Goal: Feedback & Contribution: Leave review/rating

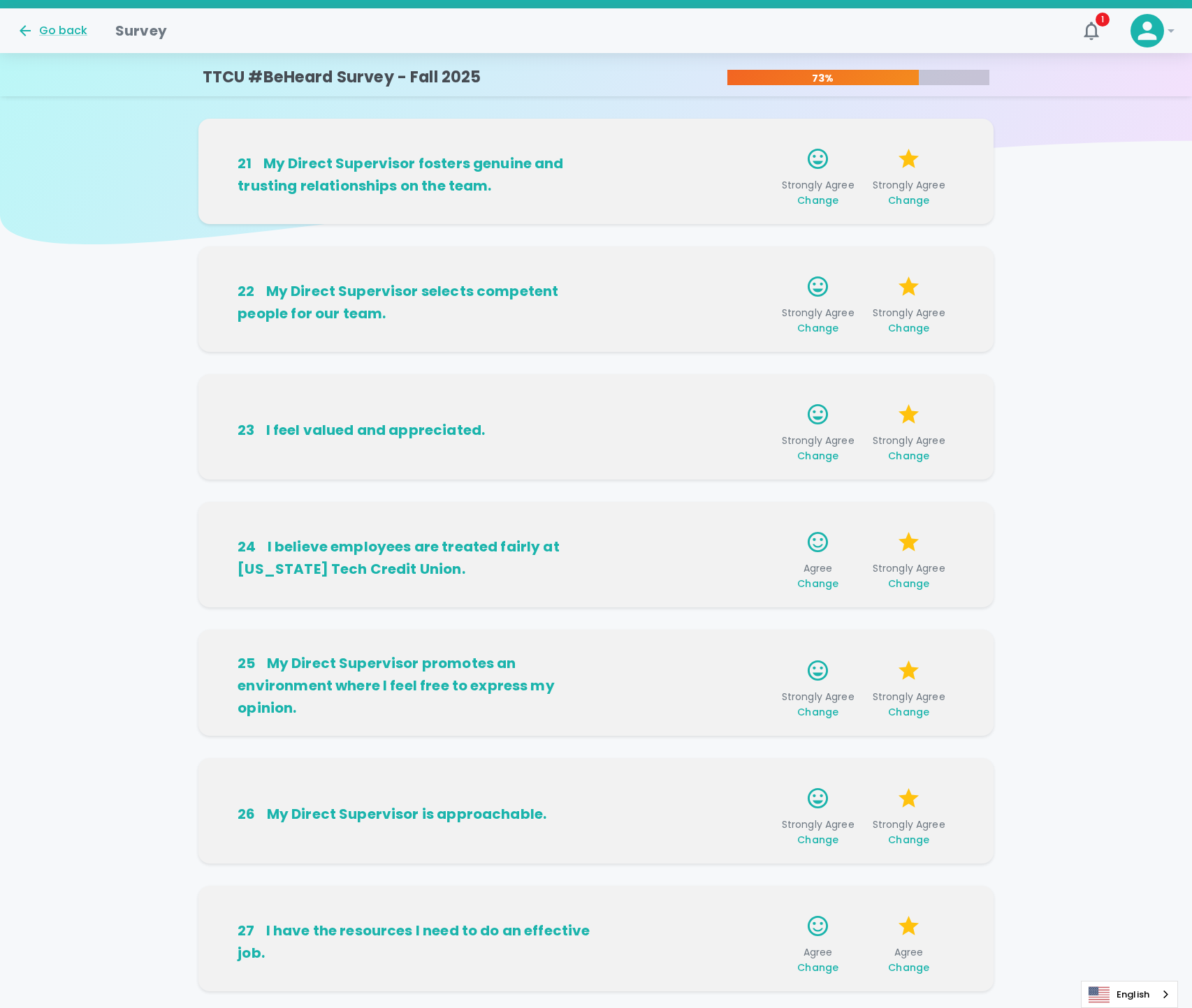
scroll to position [472, 0]
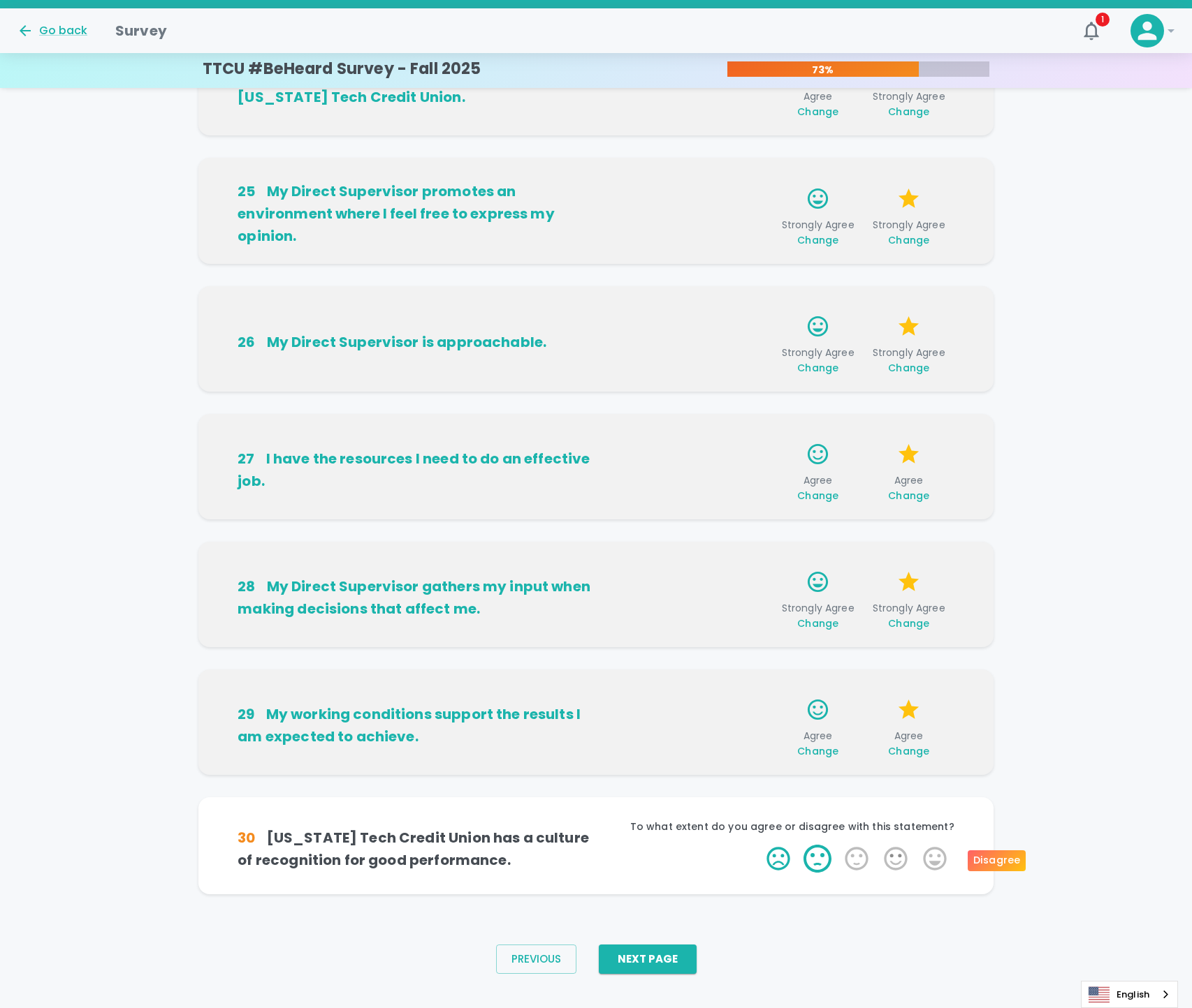
click at [826, 861] on label "2 Stars" at bounding box center [817, 859] width 39 height 28
click at [759, 845] on input "2 Stars" at bounding box center [758, 844] width 1 height 1
click at [903, 752] on span "Change" at bounding box center [908, 751] width 41 height 14
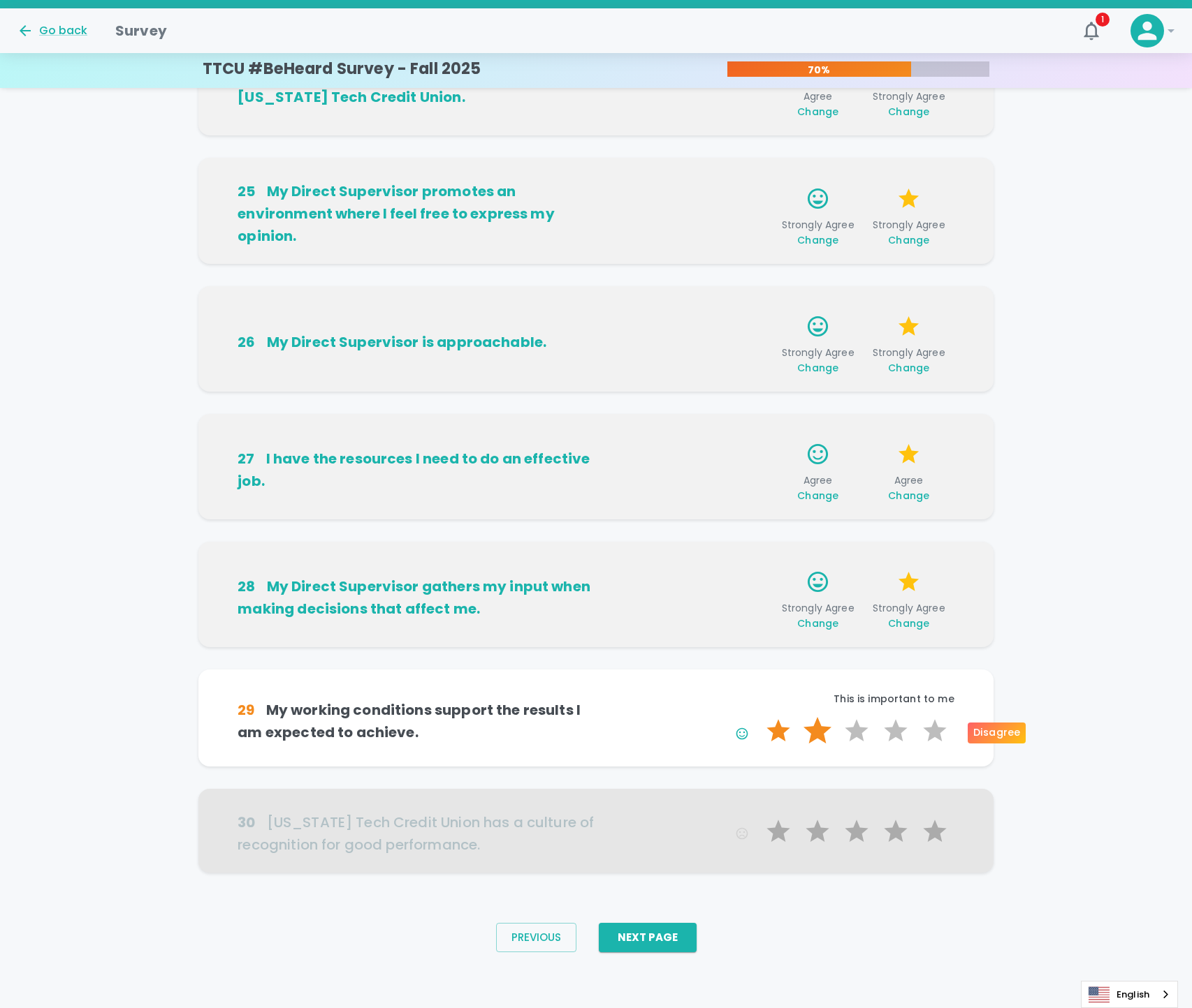
click at [818, 728] on label "2 Stars" at bounding box center [817, 731] width 39 height 28
click at [759, 717] on input "2 Stars" at bounding box center [758, 716] width 1 height 1
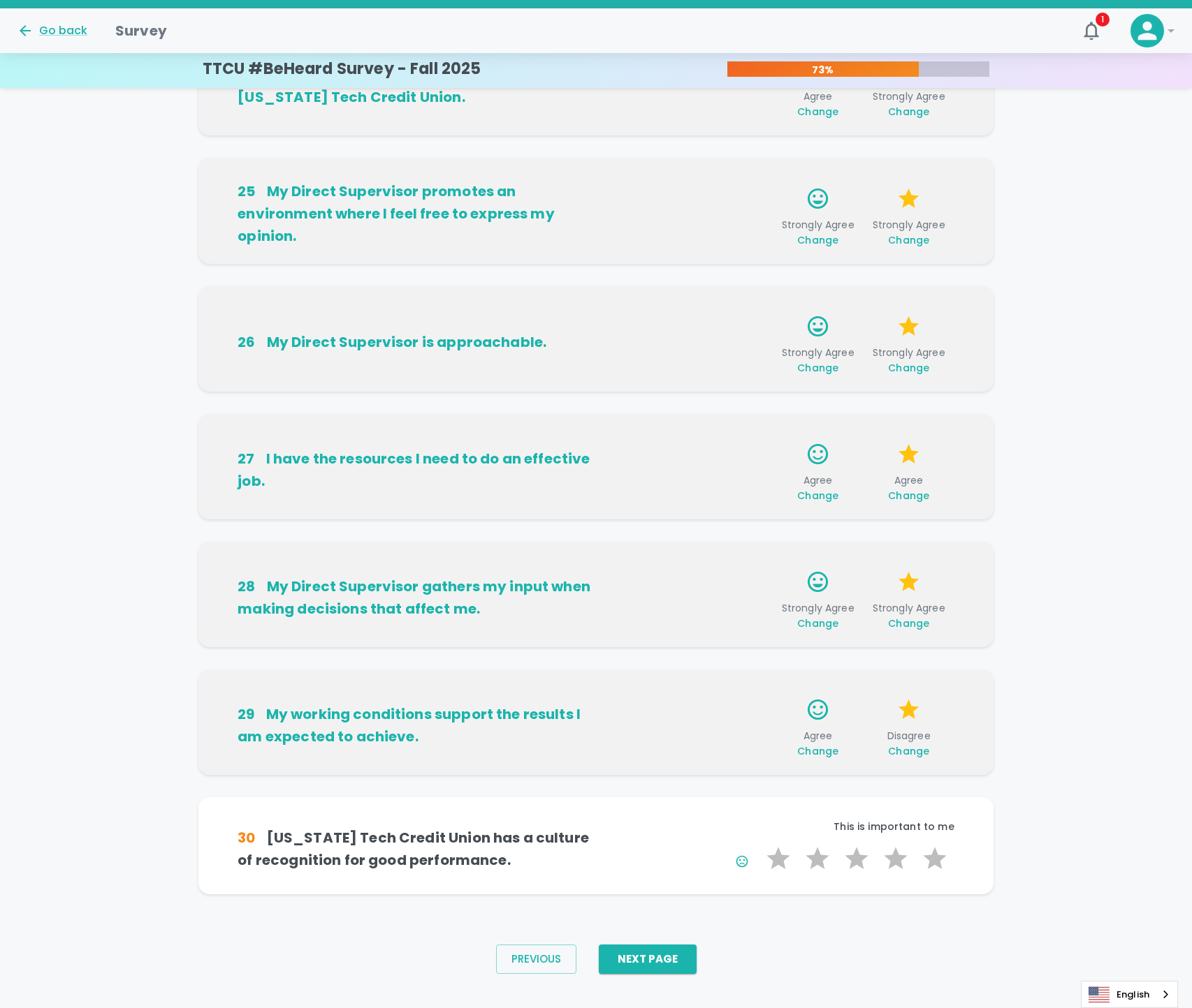
click at [924, 756] on span "Change" at bounding box center [908, 751] width 41 height 14
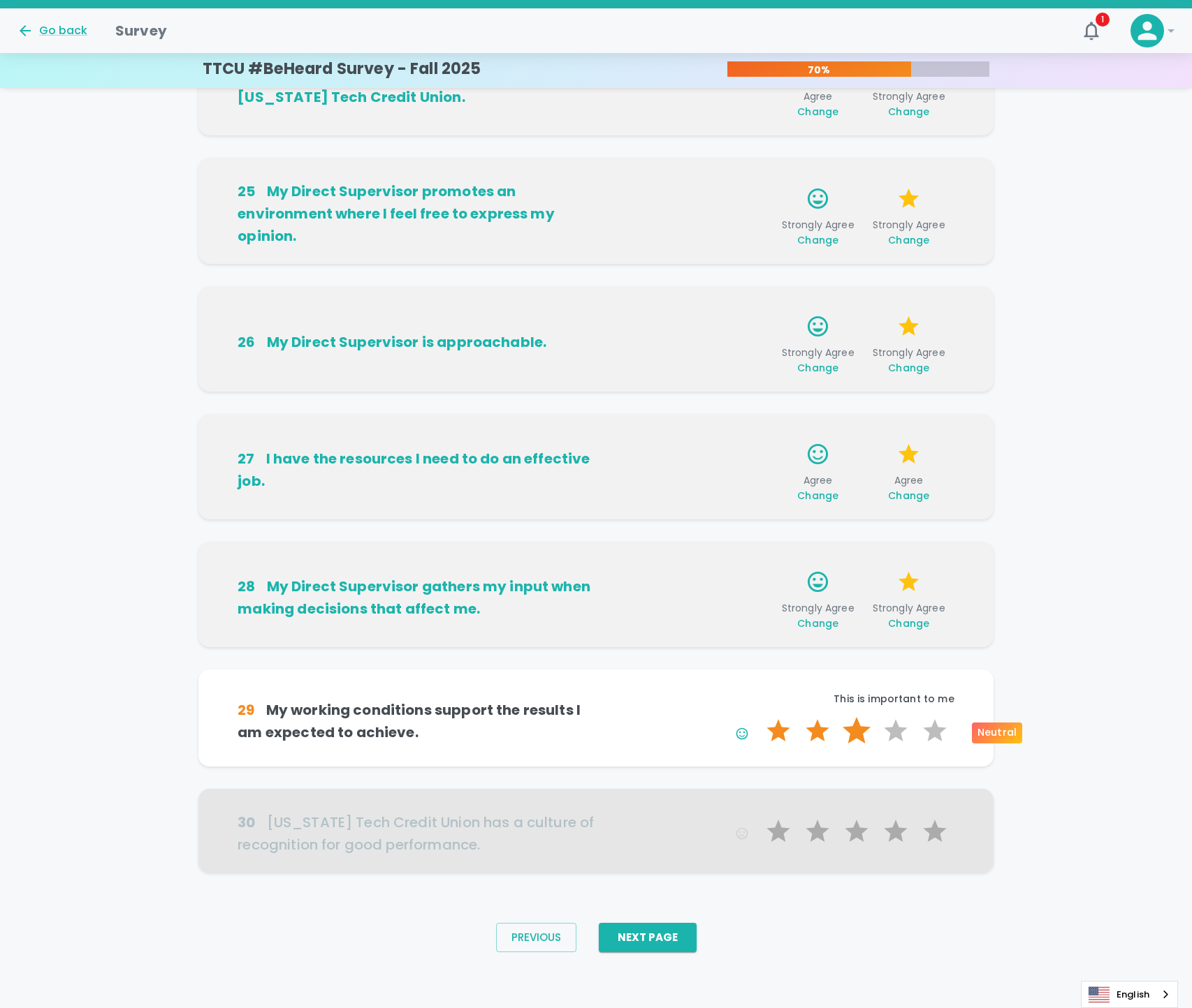
click at [862, 733] on label "3 Stars" at bounding box center [856, 731] width 39 height 28
click at [759, 717] on input "3 Stars" at bounding box center [758, 716] width 1 height 1
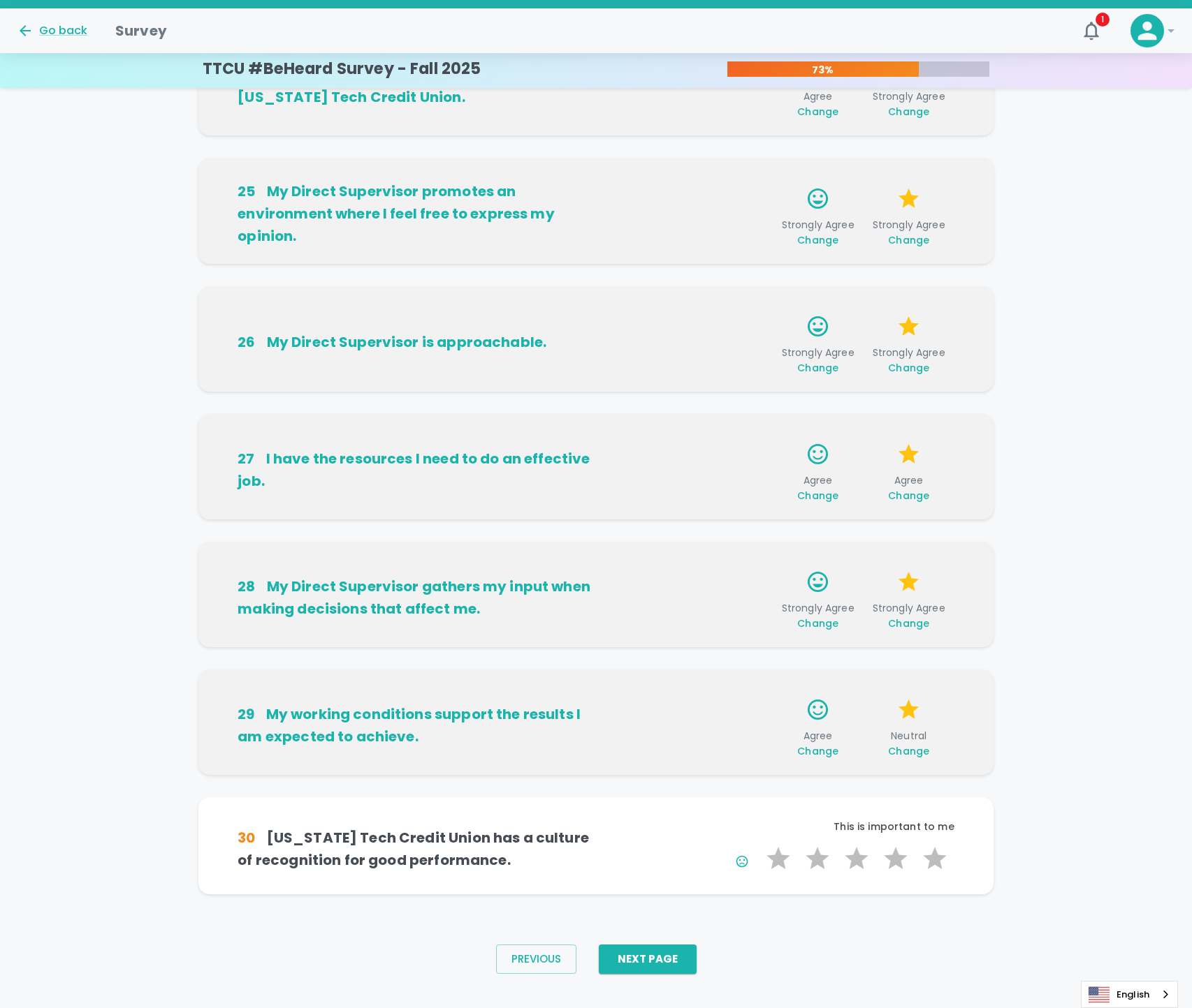
click at [805, 752] on span "Change" at bounding box center [817, 751] width 41 height 14
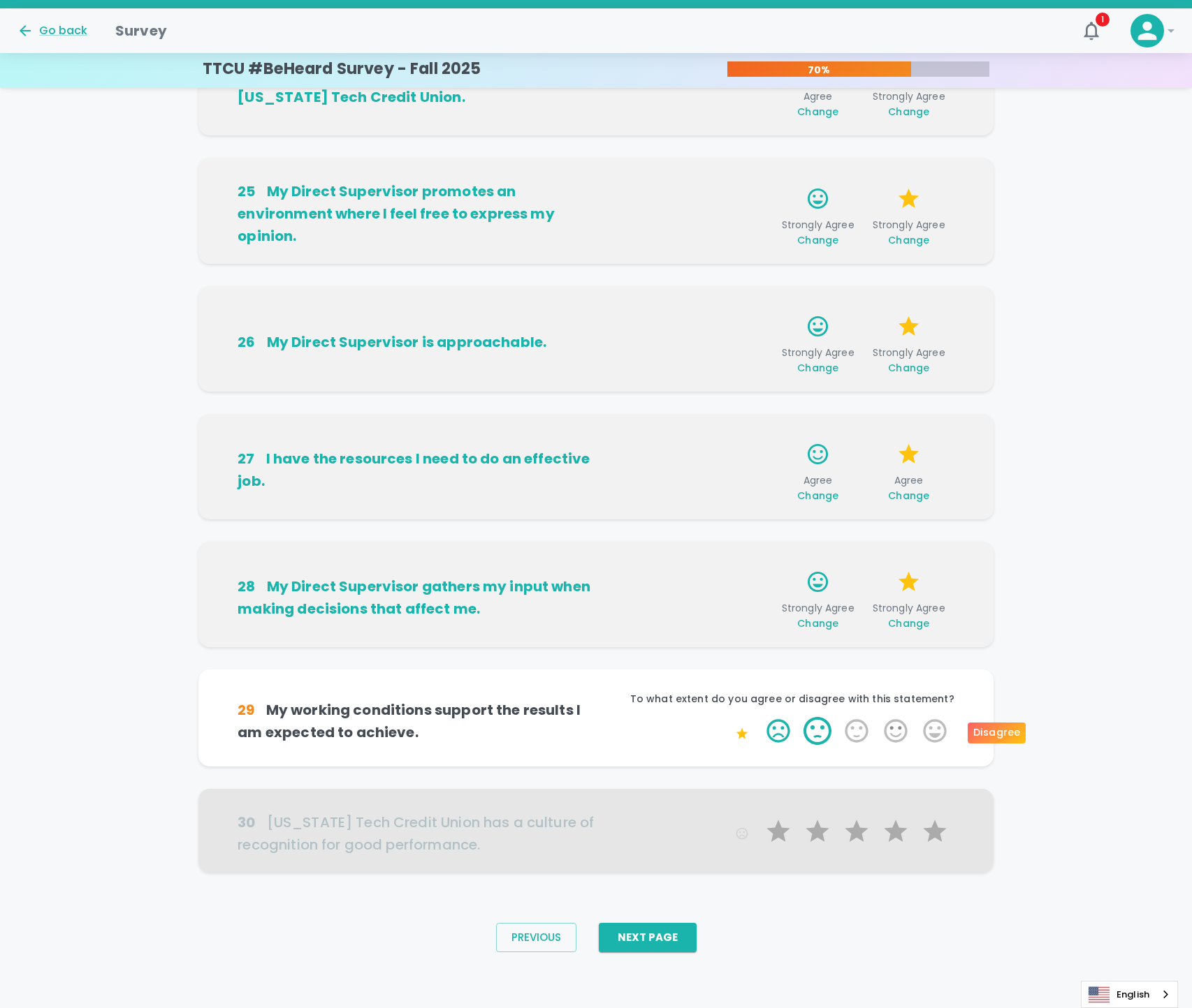
click at [814, 742] on label "2 Stars" at bounding box center [817, 731] width 39 height 28
click at [759, 717] on input "2 Stars" at bounding box center [758, 716] width 1 height 1
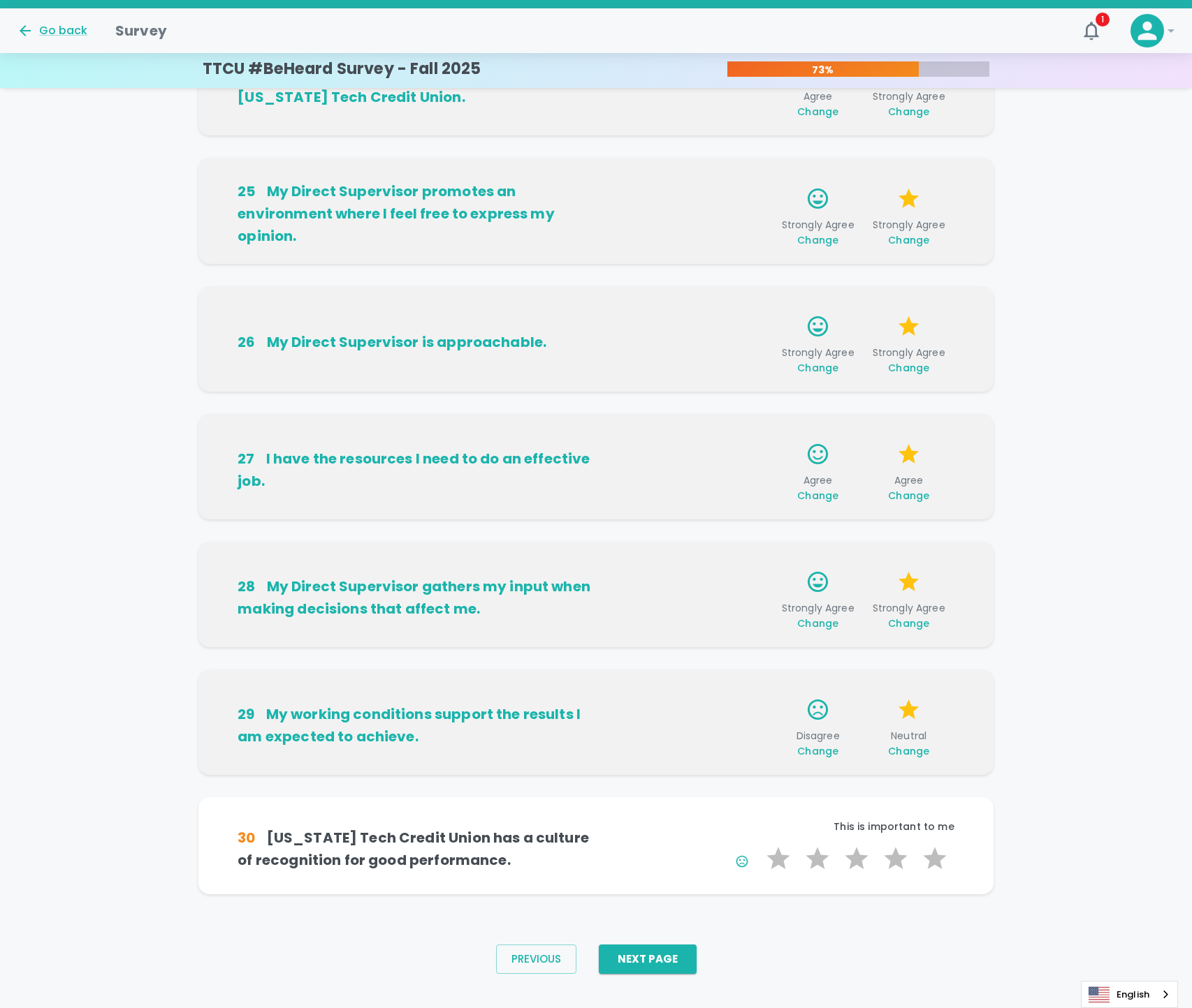
click at [1116, 743] on div "21 My Direct Supervisor fosters genuine and trusting relationships on the team.…" at bounding box center [596, 281] width 1192 height 1270
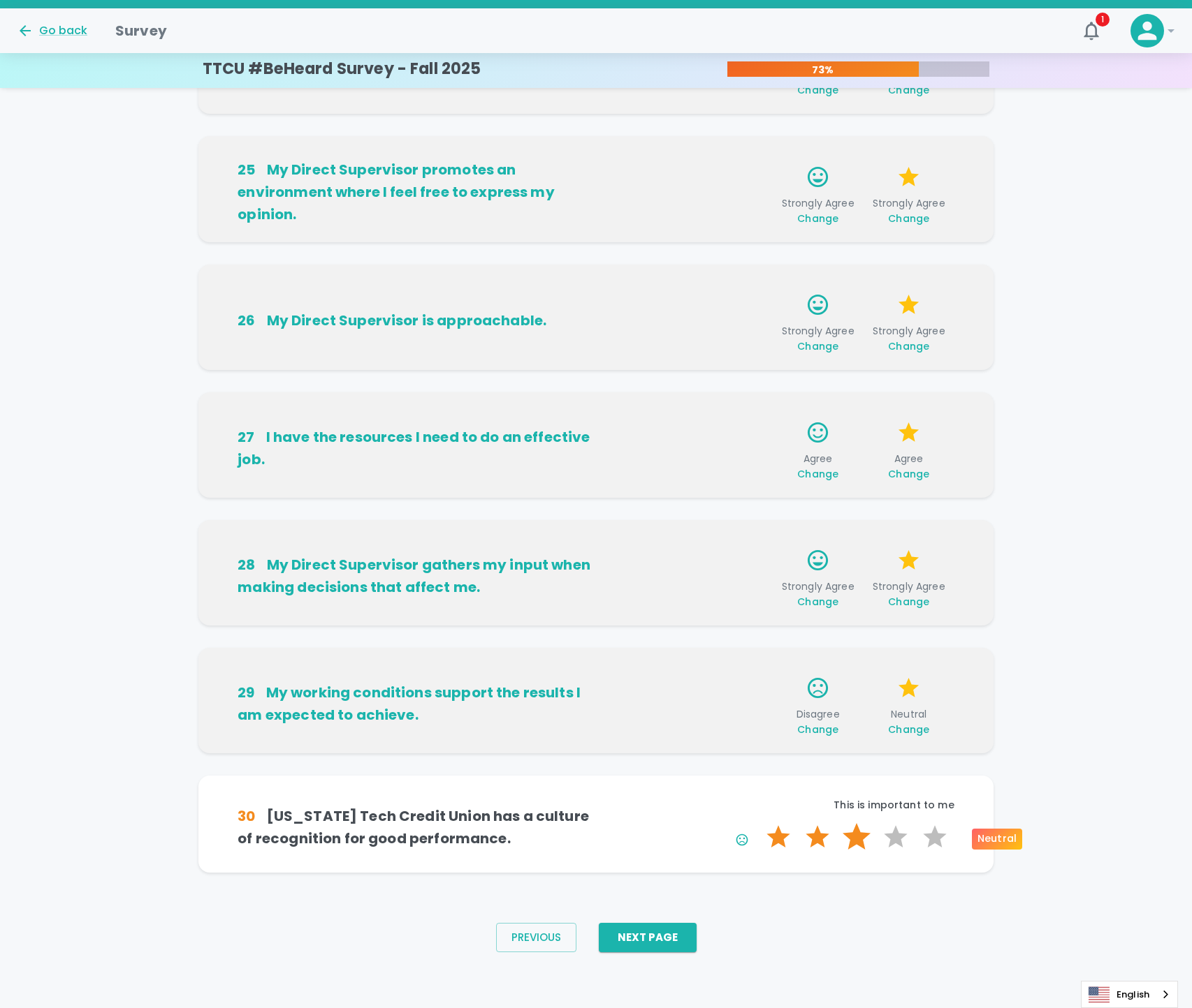
click at [867, 840] on label "3 Stars" at bounding box center [856, 837] width 39 height 28
click at [759, 823] on input "3 Stars" at bounding box center [758, 823] width 1 height 1
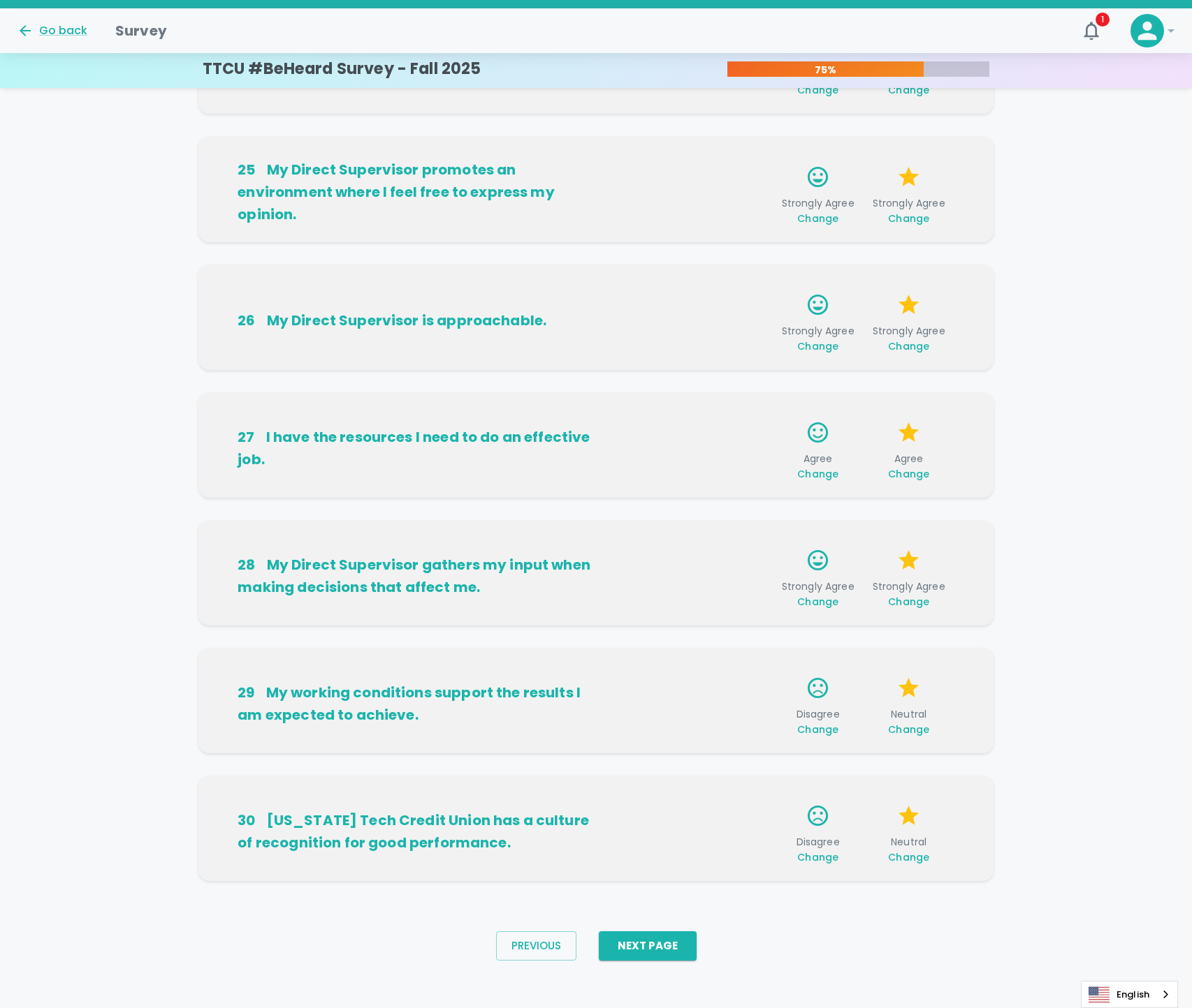
click at [911, 867] on div "30 [US_STATE] Tech Credit Union has a culture of recognition for good performan…" at bounding box center [596, 828] width 794 height 106
click at [911, 856] on span "Change" at bounding box center [908, 857] width 41 height 14
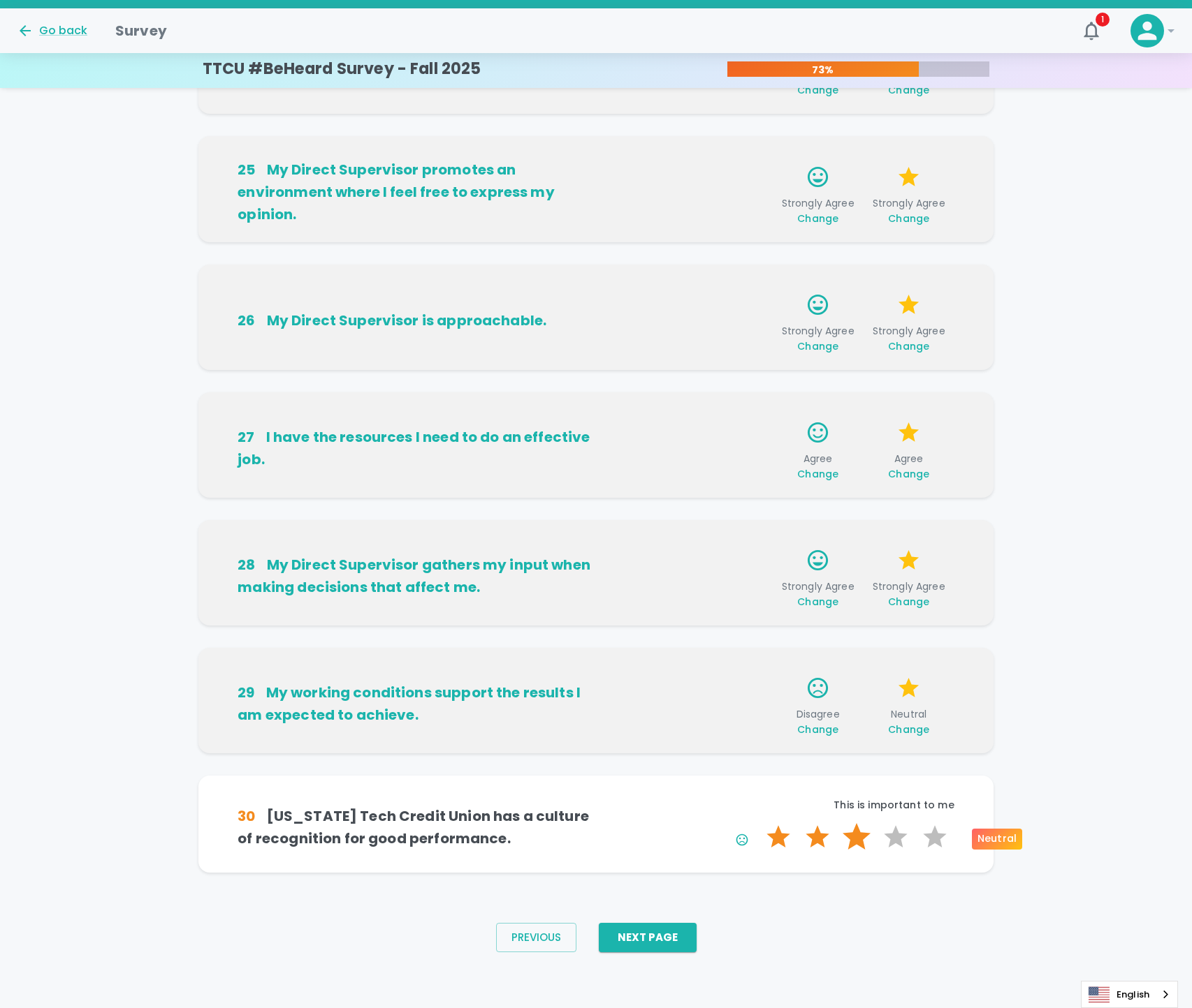
click at [858, 833] on label "3 Stars" at bounding box center [856, 837] width 39 height 28
click at [759, 823] on input "3 Stars" at bounding box center [758, 823] width 1 height 1
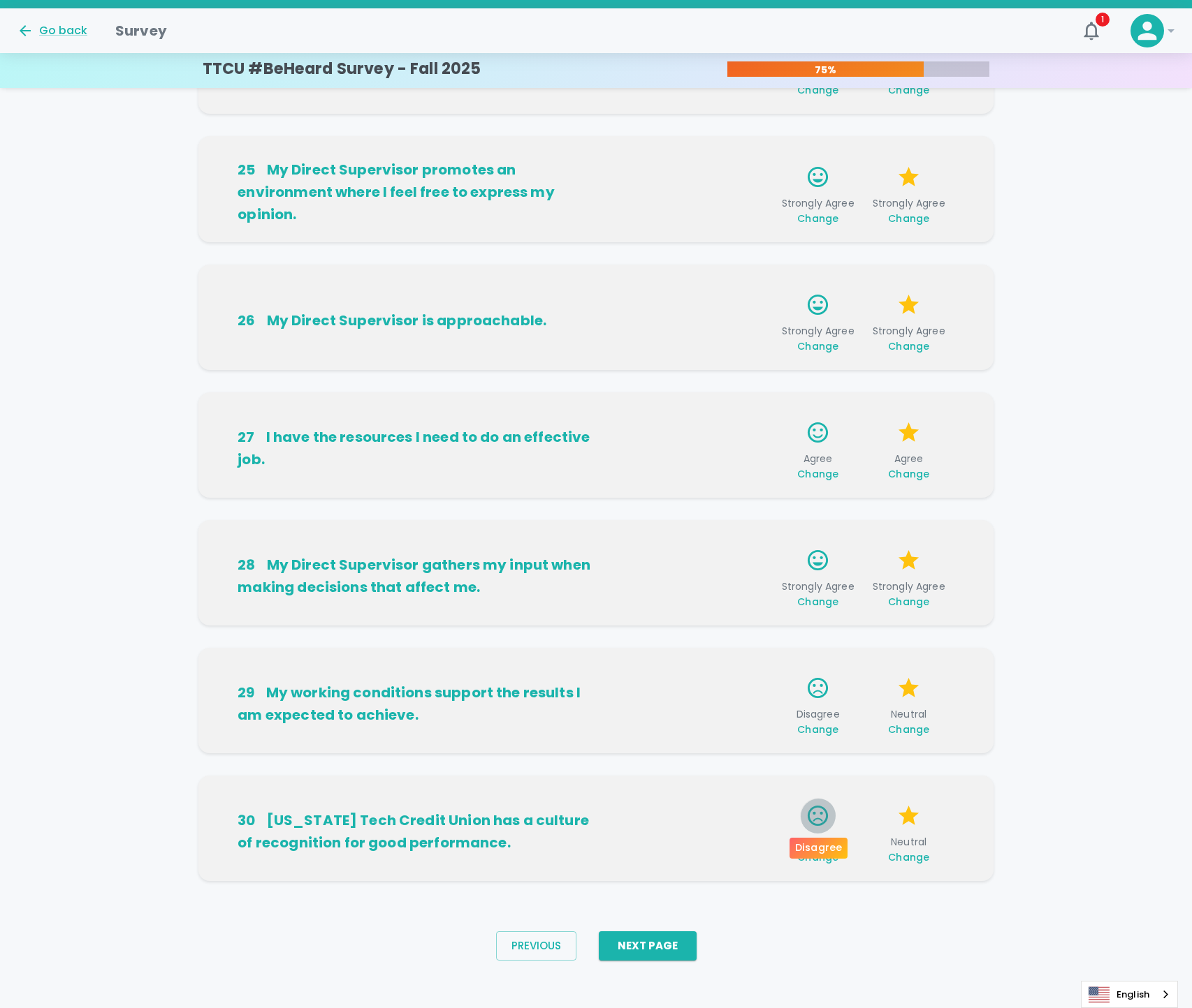
click at [826, 826] on icon "button" at bounding box center [818, 816] width 25 height 25
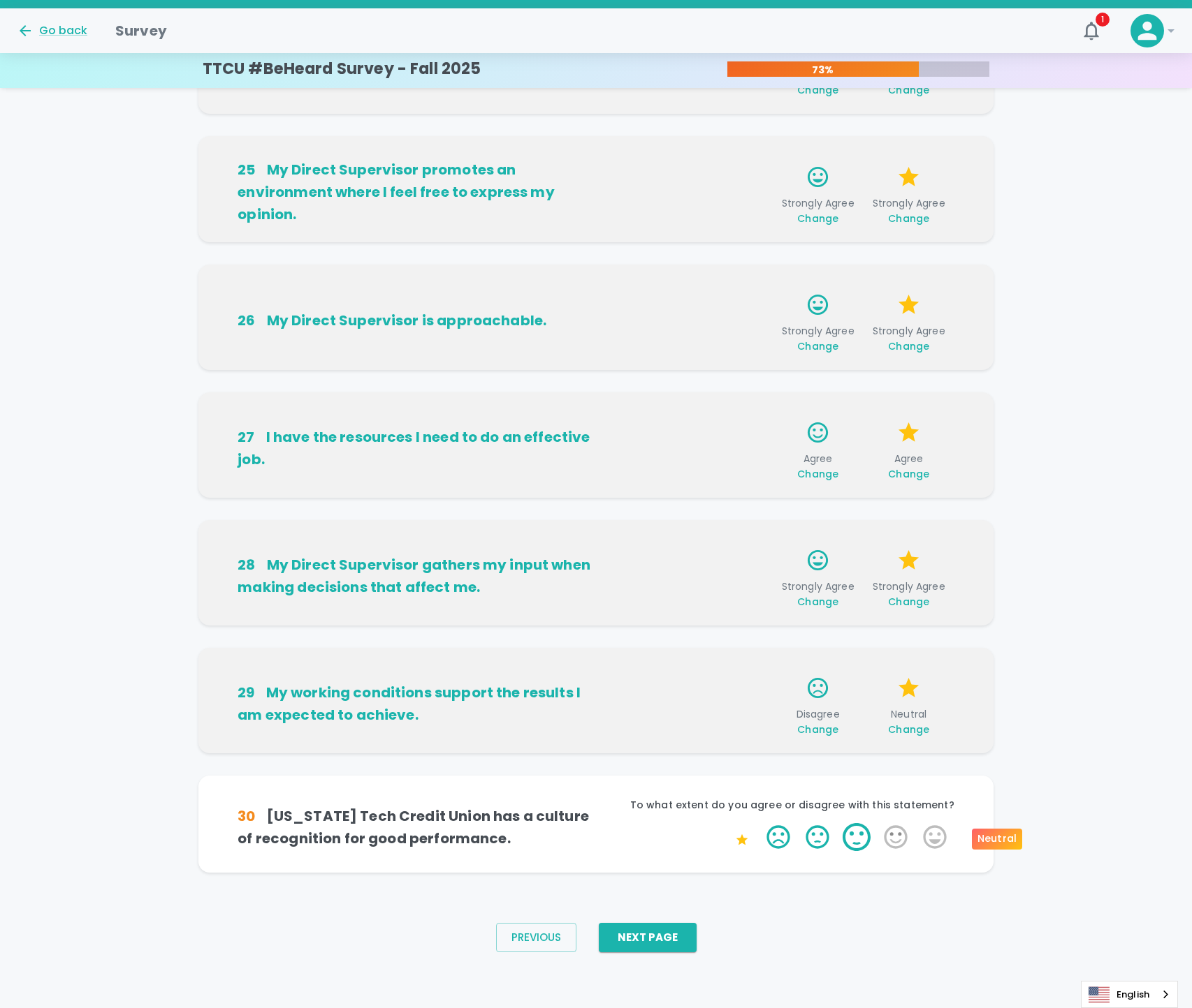
click at [846, 833] on label "3 Stars" at bounding box center [856, 837] width 39 height 28
click at [759, 823] on input "3 Stars" at bounding box center [758, 823] width 1 height 1
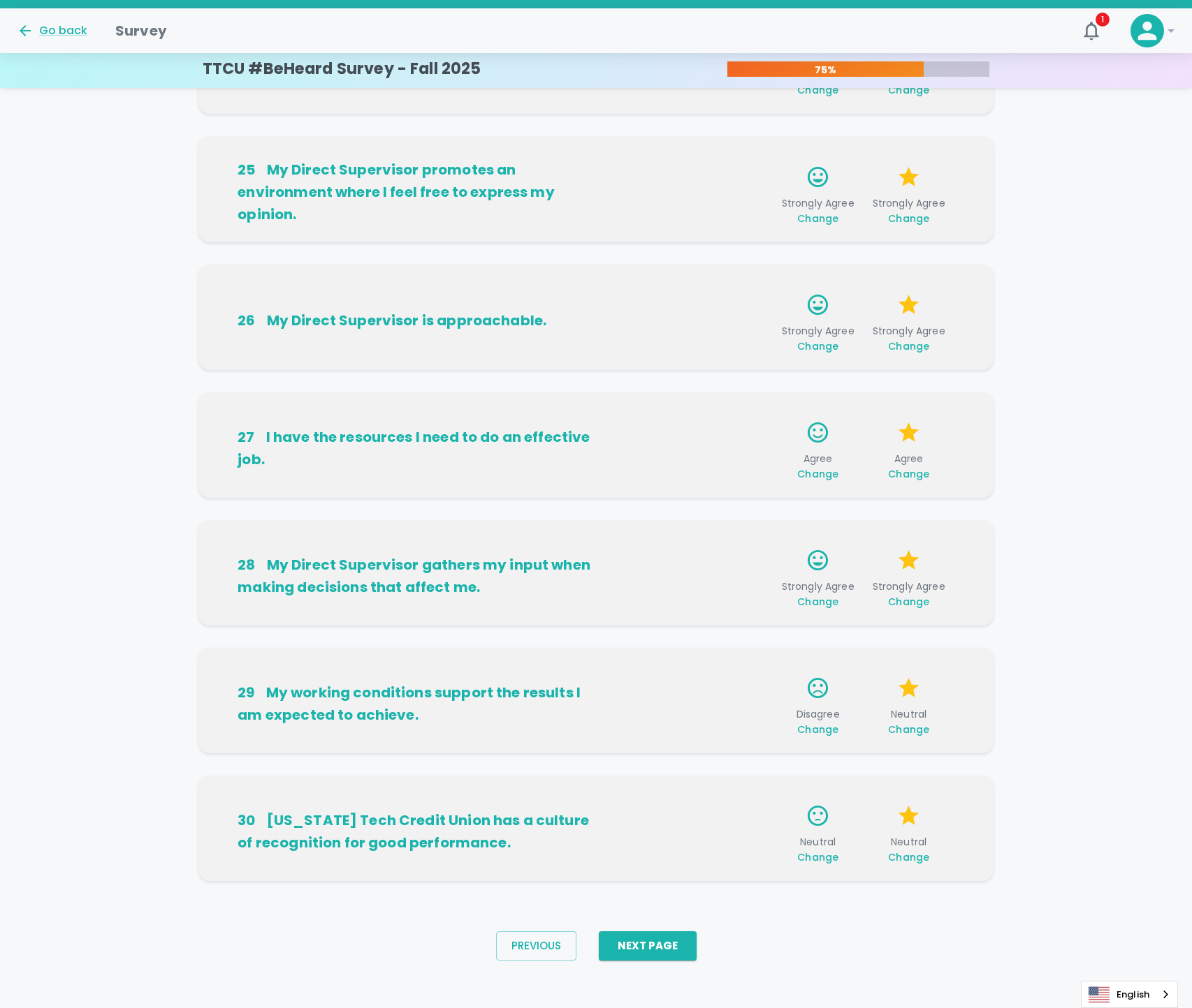
click at [913, 856] on span "Change" at bounding box center [908, 857] width 41 height 14
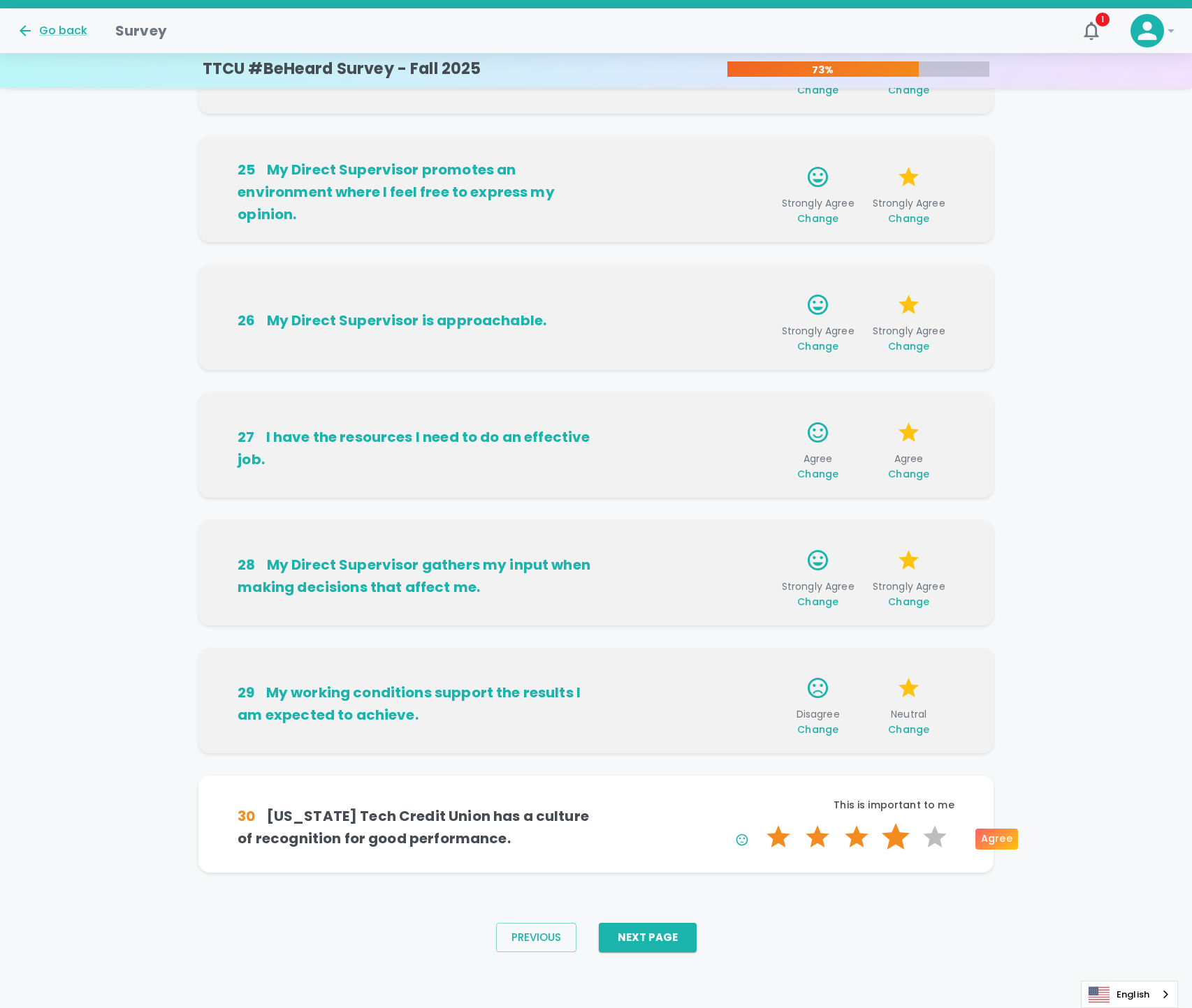
click at [903, 834] on label "4 Stars" at bounding box center [896, 837] width 39 height 28
click at [759, 823] on input "4 Stars" at bounding box center [758, 823] width 1 height 1
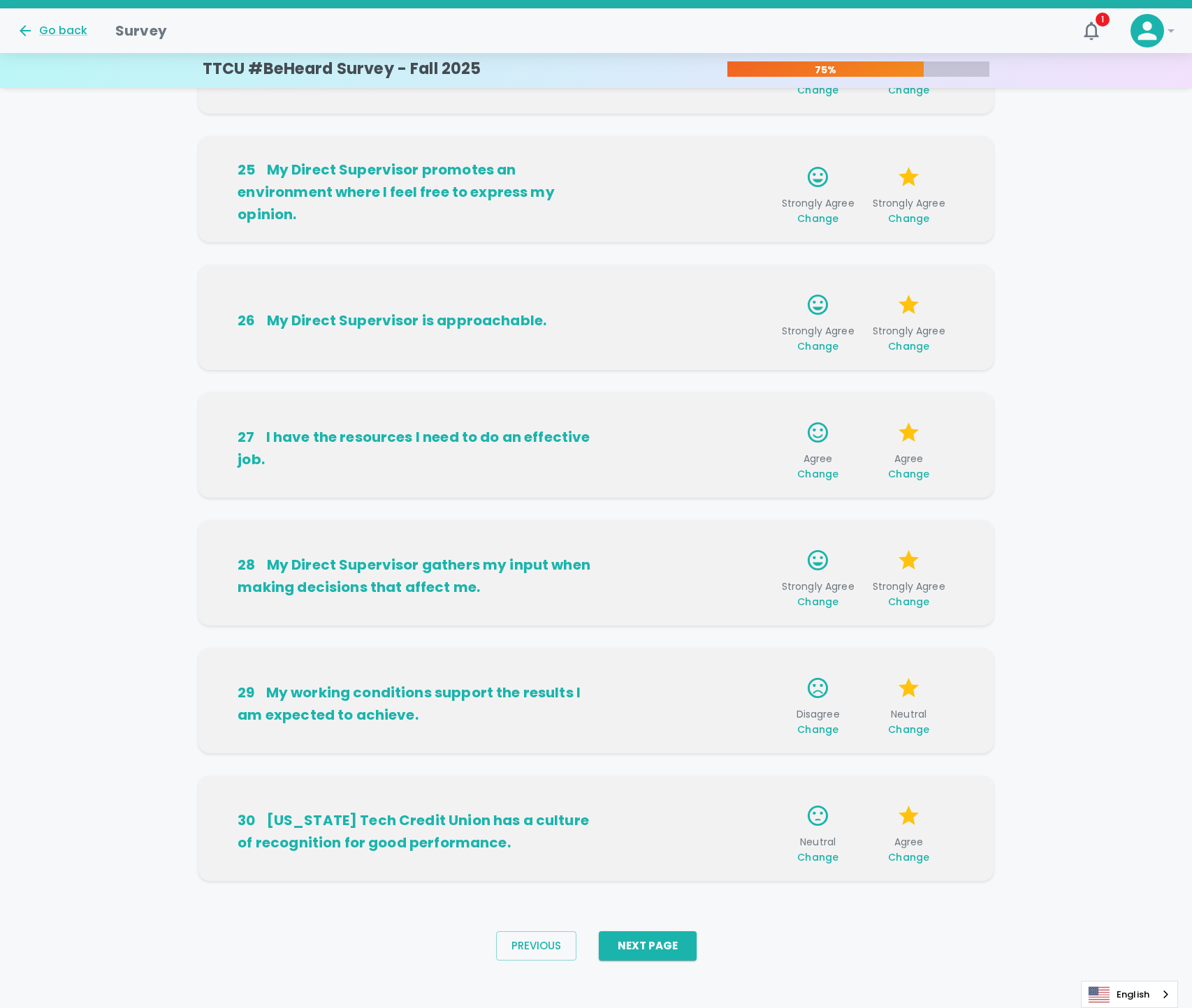
click at [819, 920] on div "Previous Next Page" at bounding box center [596, 945] width 1192 height 86
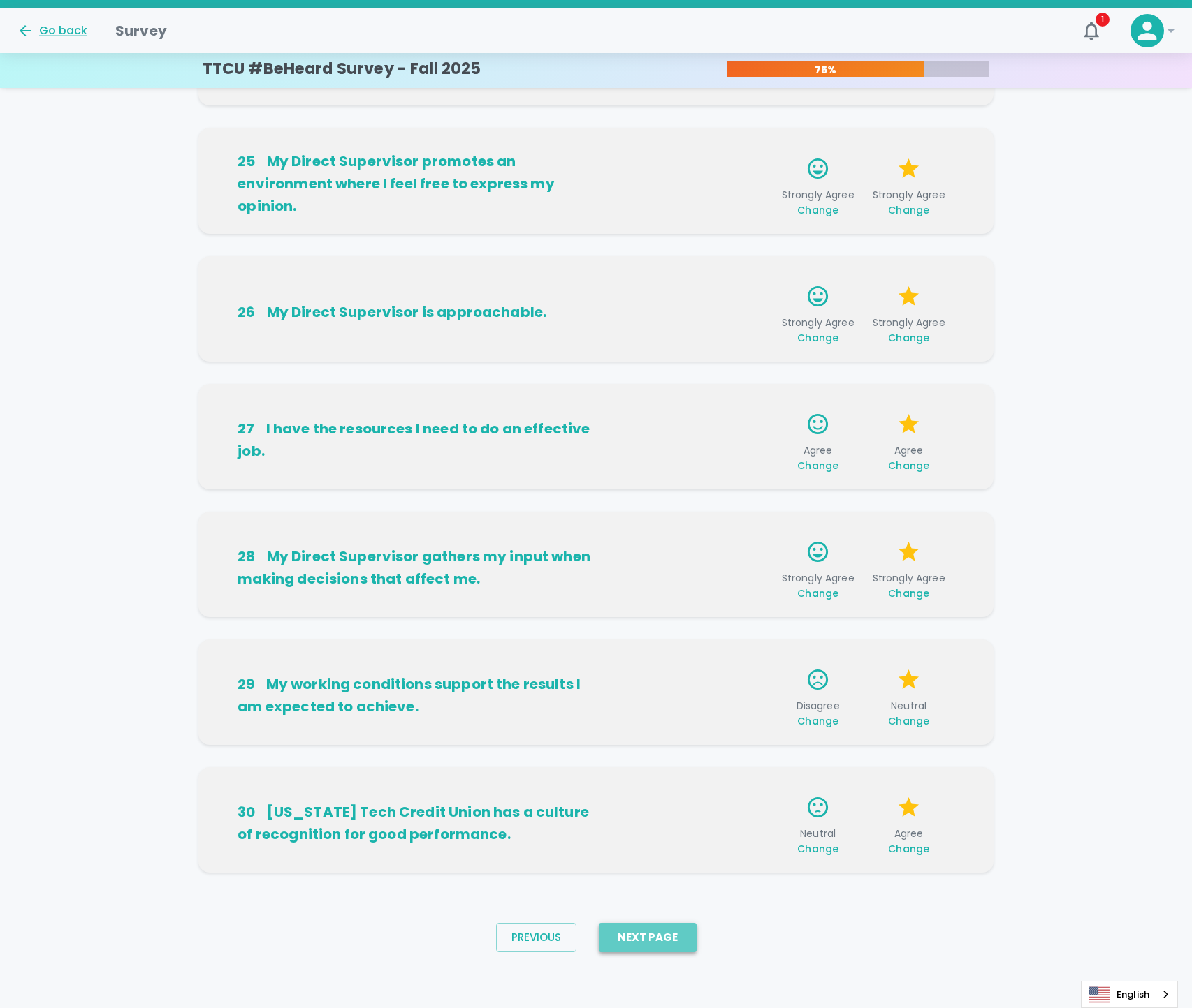
click at [661, 927] on button "Next Page" at bounding box center [647, 937] width 98 height 29
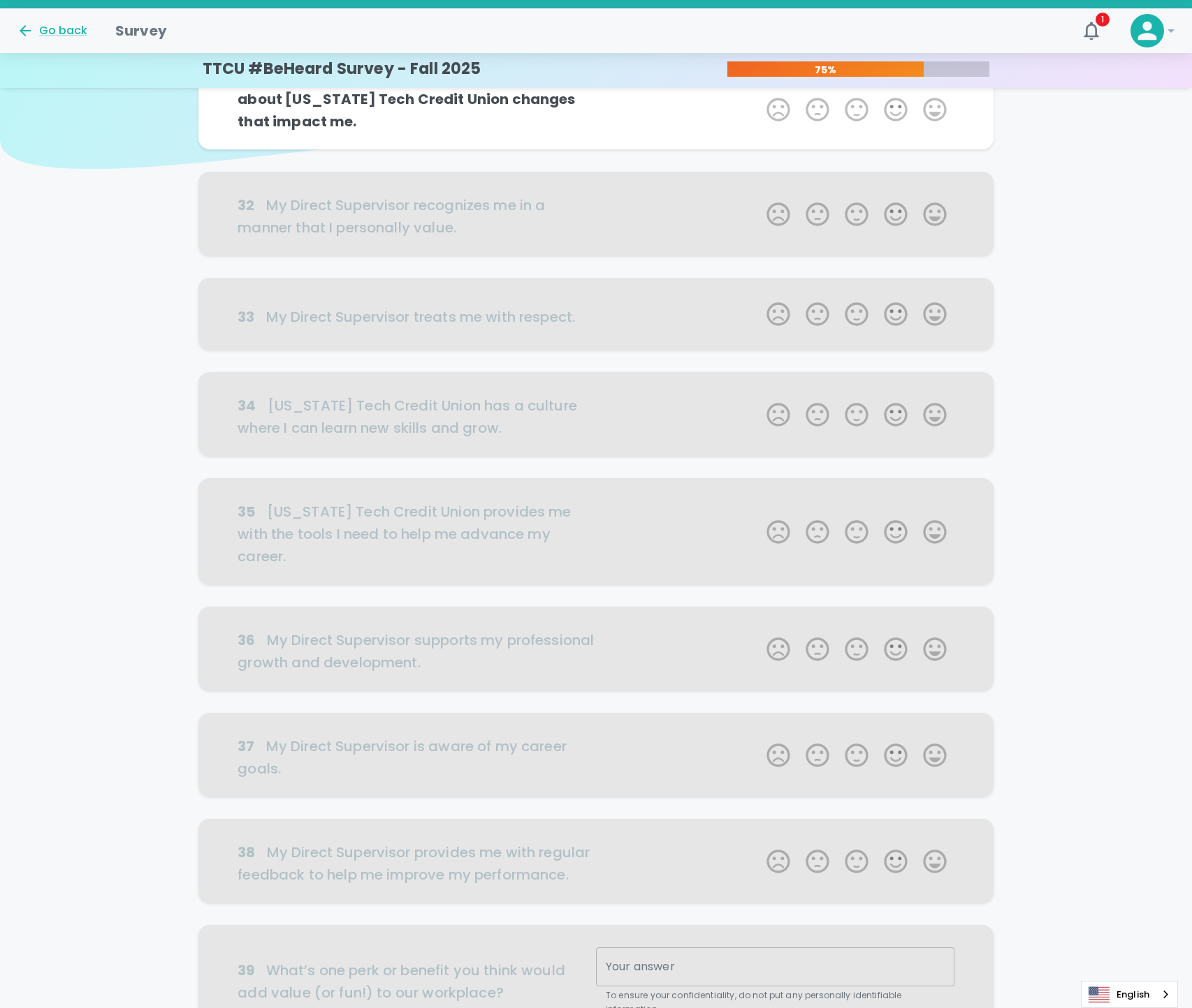
scroll to position [0, 0]
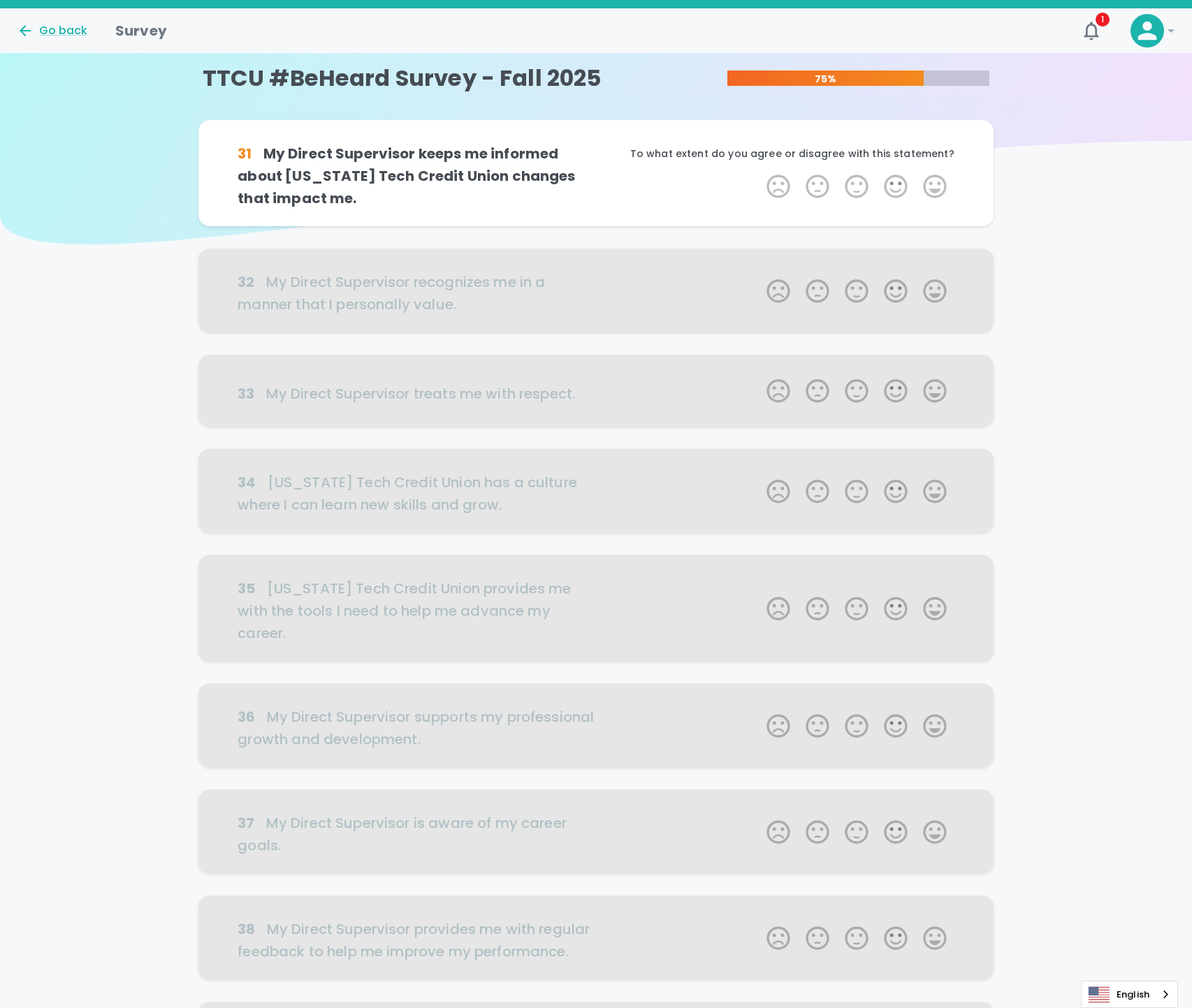
click at [943, 198] on label "5 Stars" at bounding box center [934, 187] width 39 height 28
click at [759, 173] on input "5 Stars" at bounding box center [758, 172] width 1 height 1
click at [943, 198] on label "5 Stars" at bounding box center [934, 187] width 39 height 28
click at [759, 173] on input "5 Stars" at bounding box center [758, 172] width 1 height 1
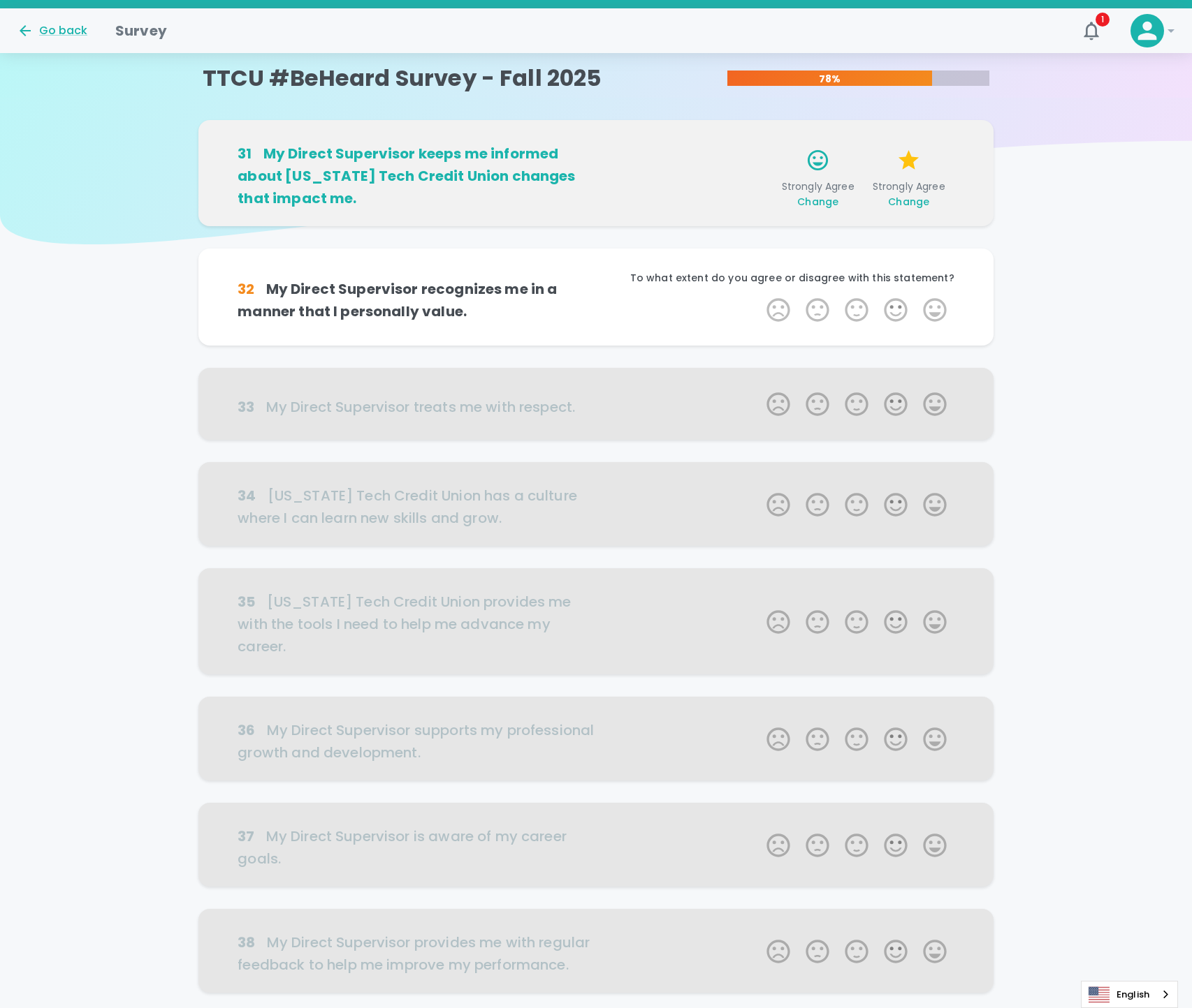
scroll to position [123, 0]
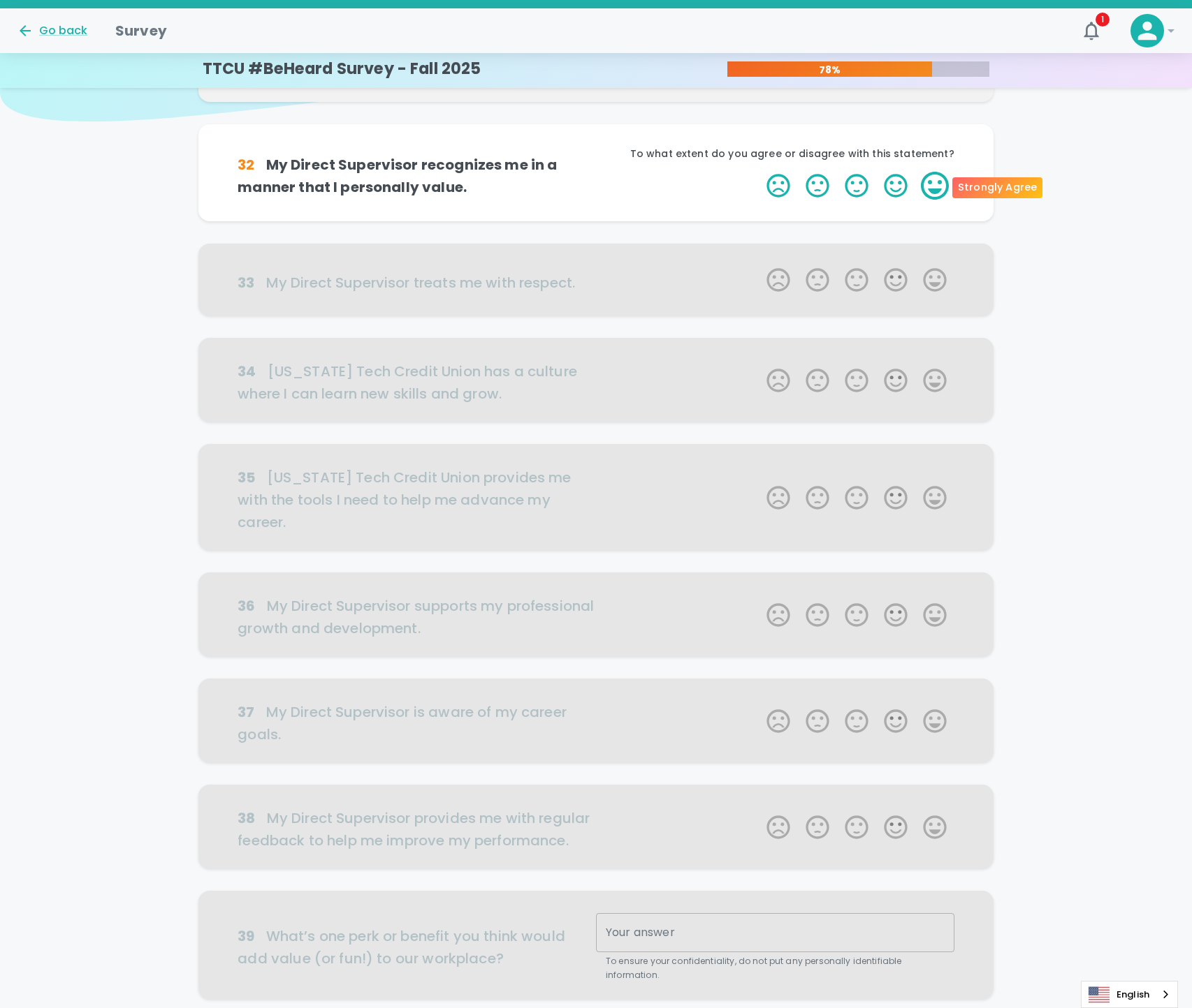
click at [923, 196] on label "5 Stars" at bounding box center [934, 186] width 39 height 28
click at [759, 172] on input "5 Stars" at bounding box center [758, 171] width 1 height 1
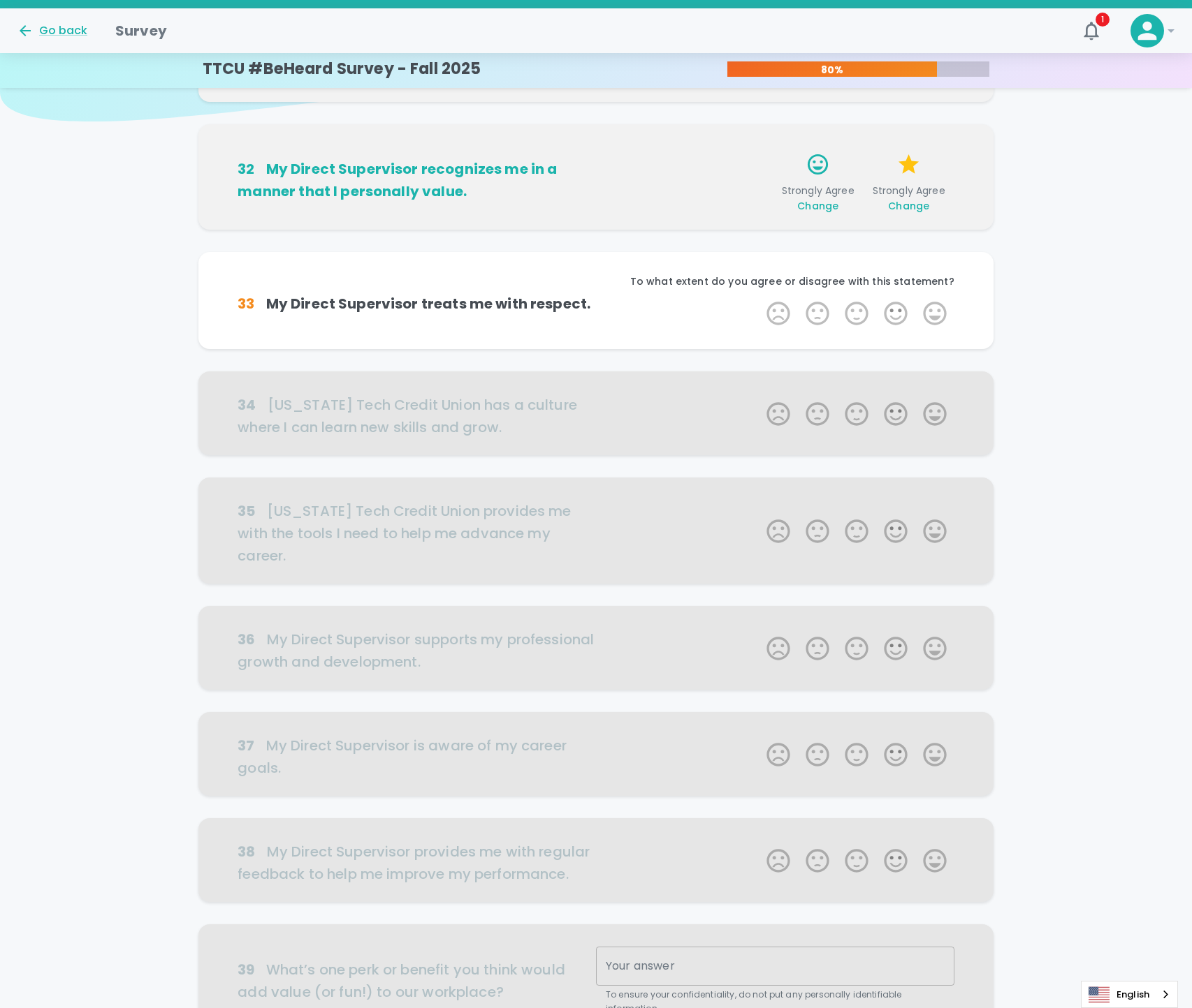
scroll to position [246, 0]
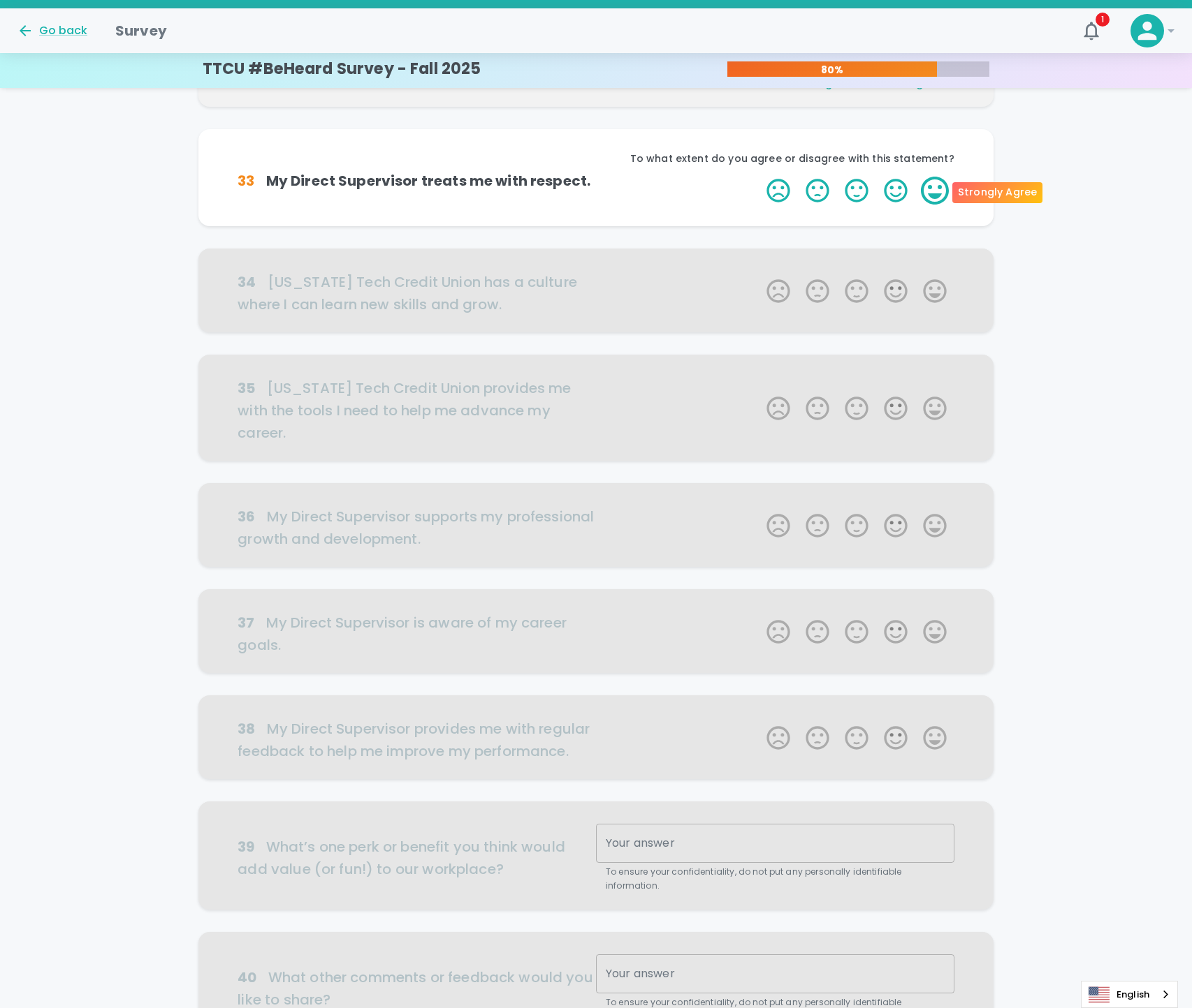
click at [930, 205] on label "5 Stars" at bounding box center [934, 190] width 39 height 28
click at [759, 176] on input "5 Stars" at bounding box center [758, 175] width 1 height 1
click at [933, 203] on label "5 Stars" at bounding box center [934, 190] width 39 height 28
click at [759, 176] on input "5 Stars" at bounding box center [758, 175] width 1 height 1
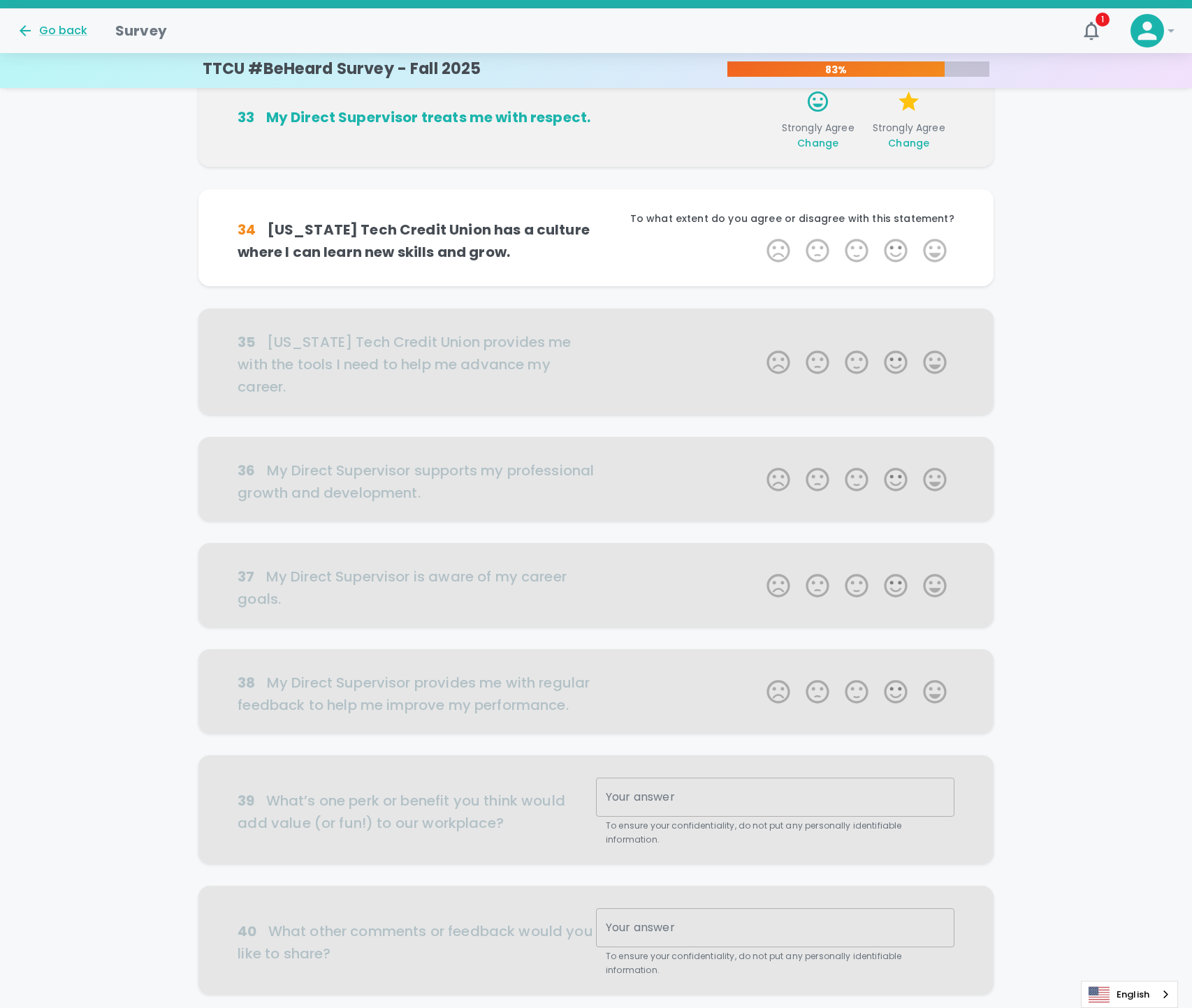
scroll to position [369, 0]
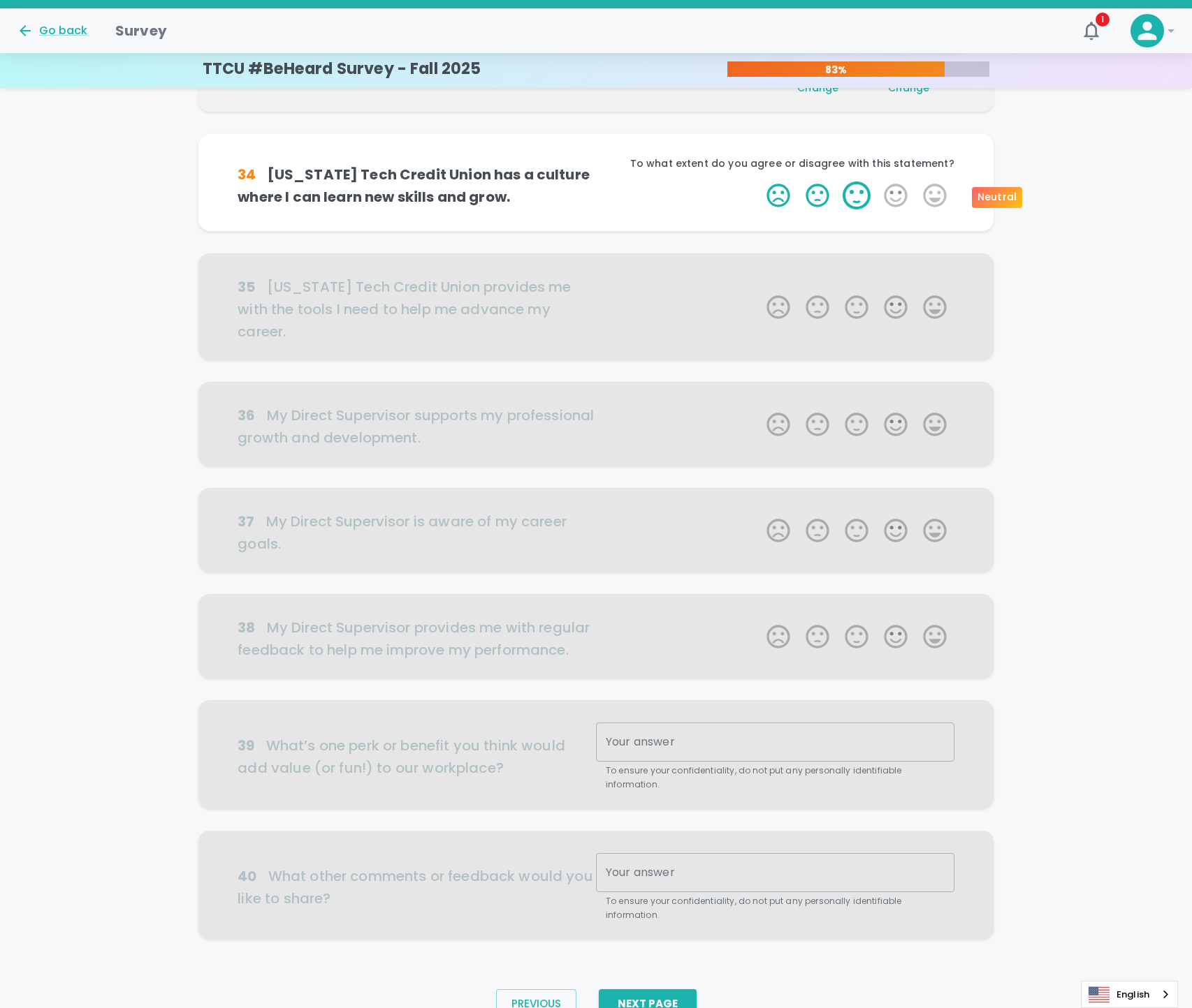
click at [868, 192] on label "3 Stars" at bounding box center [856, 196] width 39 height 28
click at [759, 182] on input "3 Stars" at bounding box center [758, 181] width 1 height 1
click at [857, 197] on label "3 Stars" at bounding box center [856, 196] width 39 height 28
click at [759, 182] on input "3 Stars" at bounding box center [758, 181] width 1 height 1
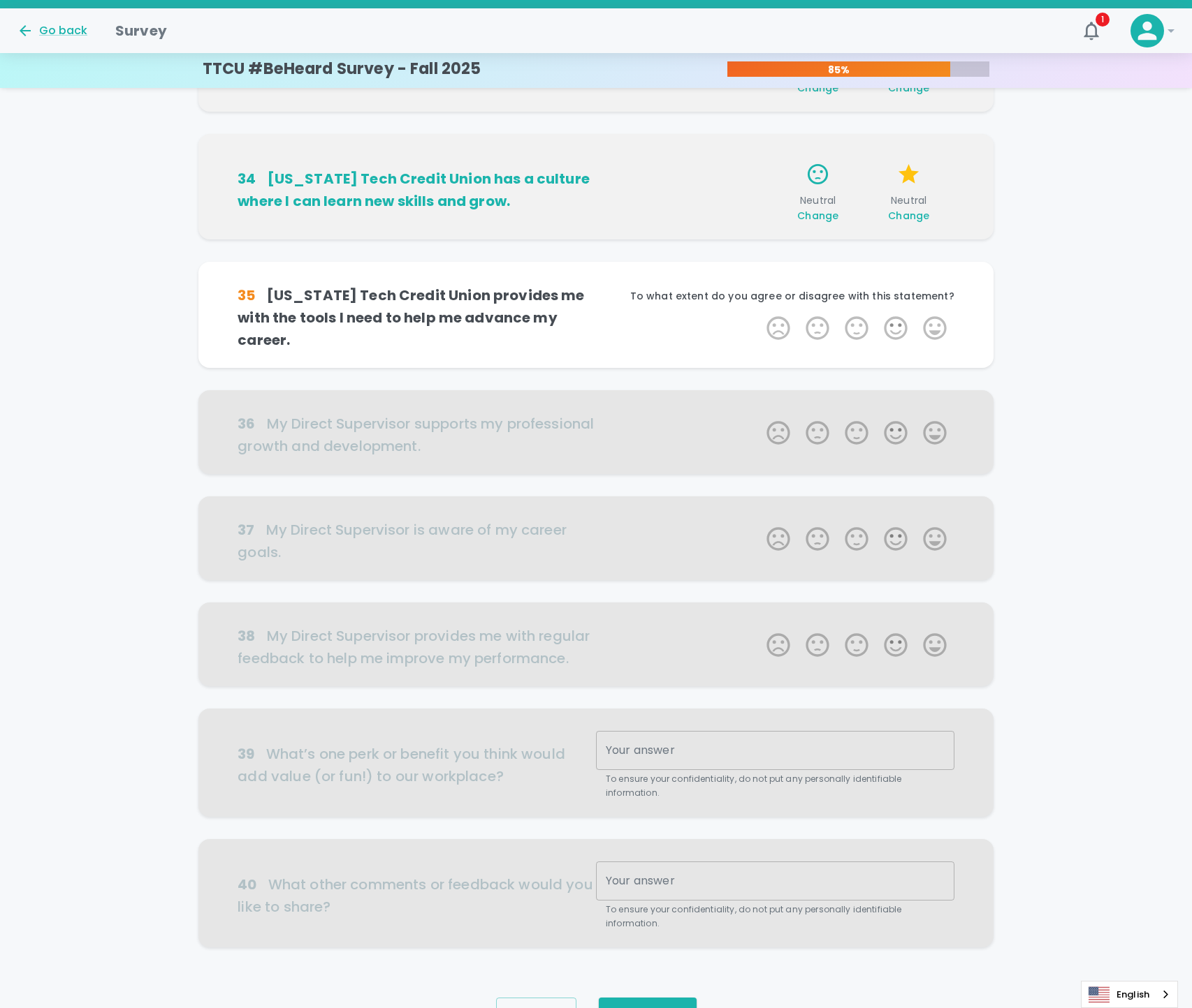
scroll to position [413, 0]
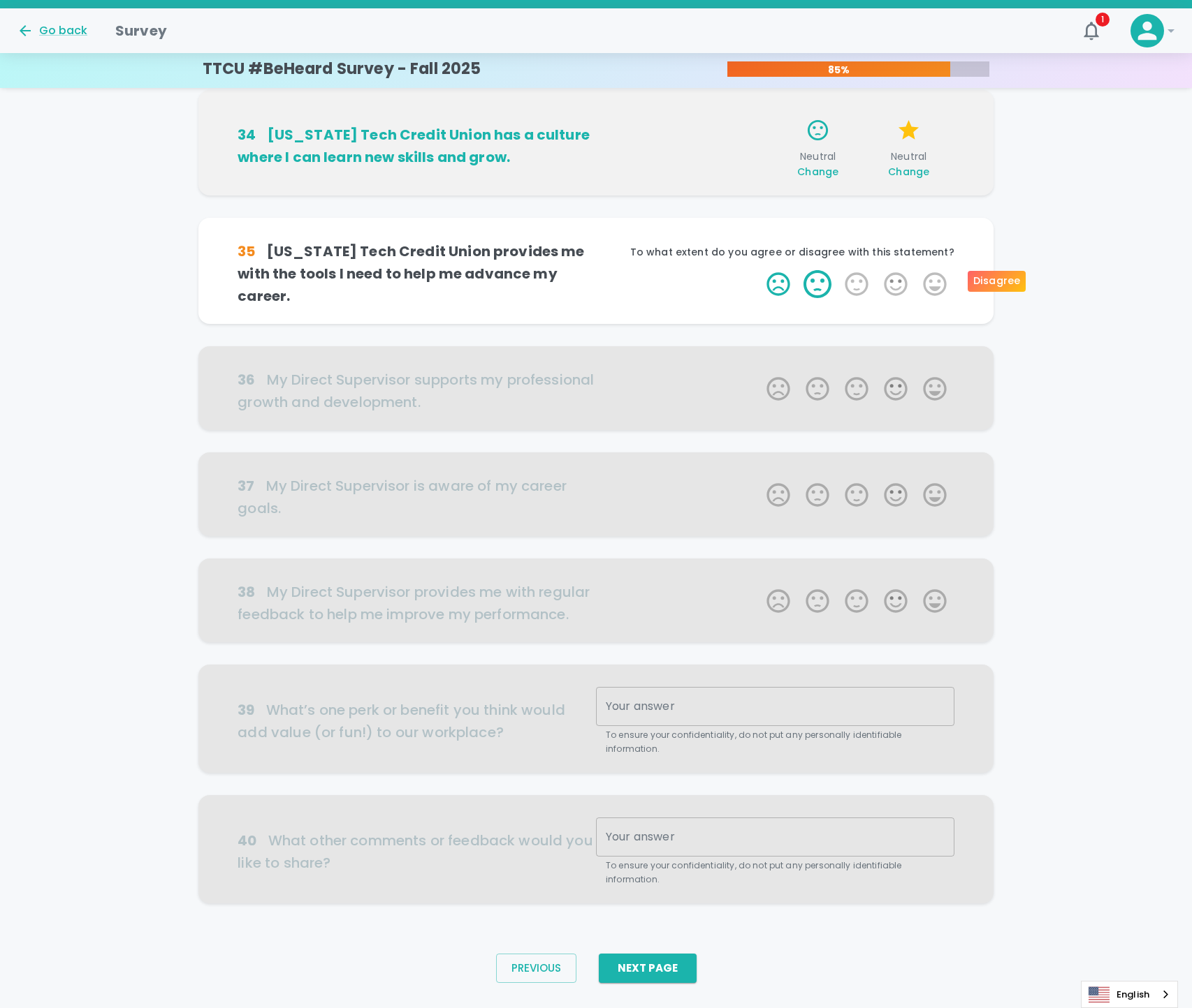
click at [823, 281] on label "2 Stars" at bounding box center [817, 284] width 39 height 28
click at [759, 270] on input "2 Stars" at bounding box center [758, 270] width 1 height 1
click at [823, 281] on label "2 Stars" at bounding box center [817, 284] width 39 height 28
click at [759, 270] on input "2 Stars" at bounding box center [758, 270] width 1 height 1
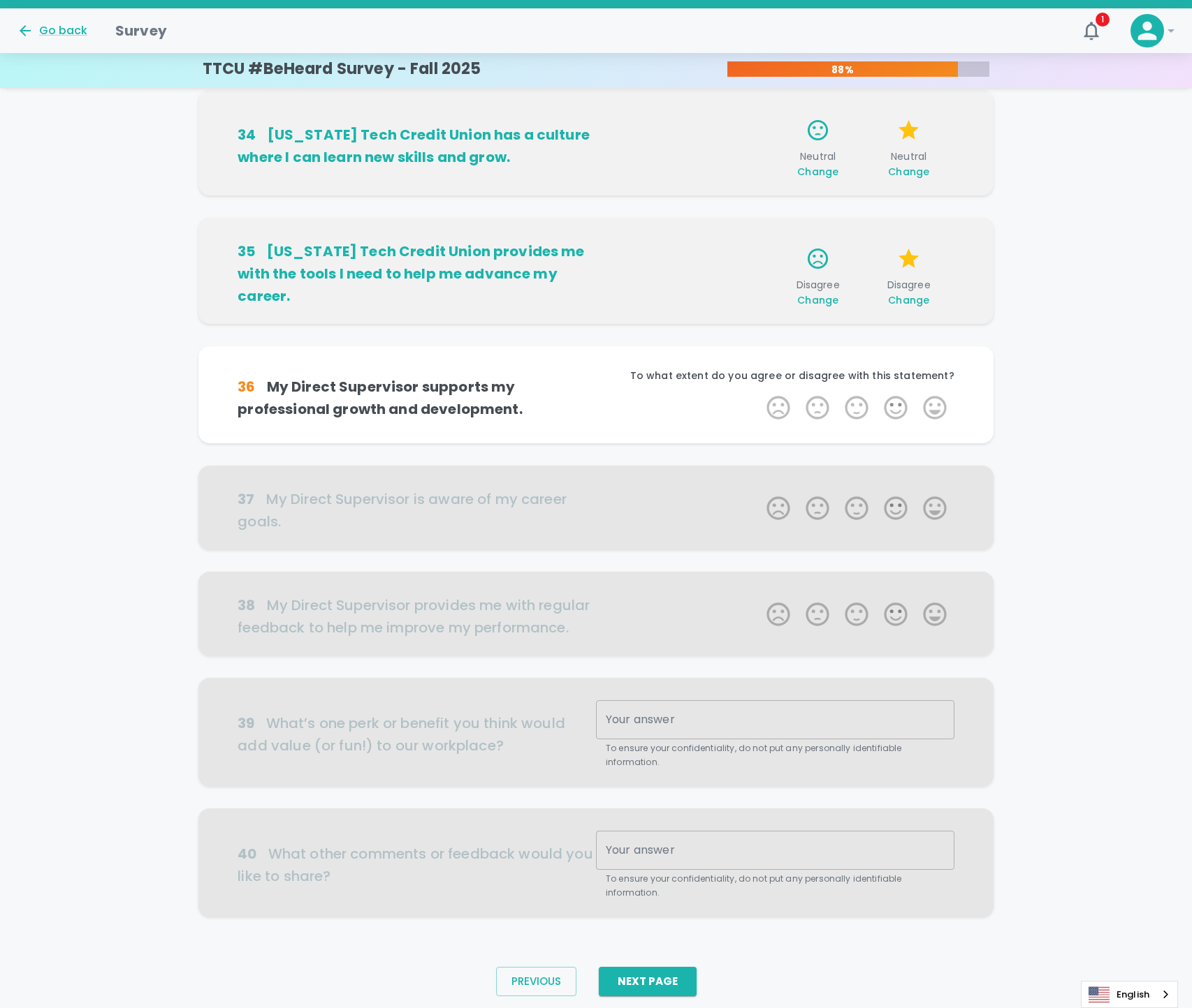
scroll to position [434, 0]
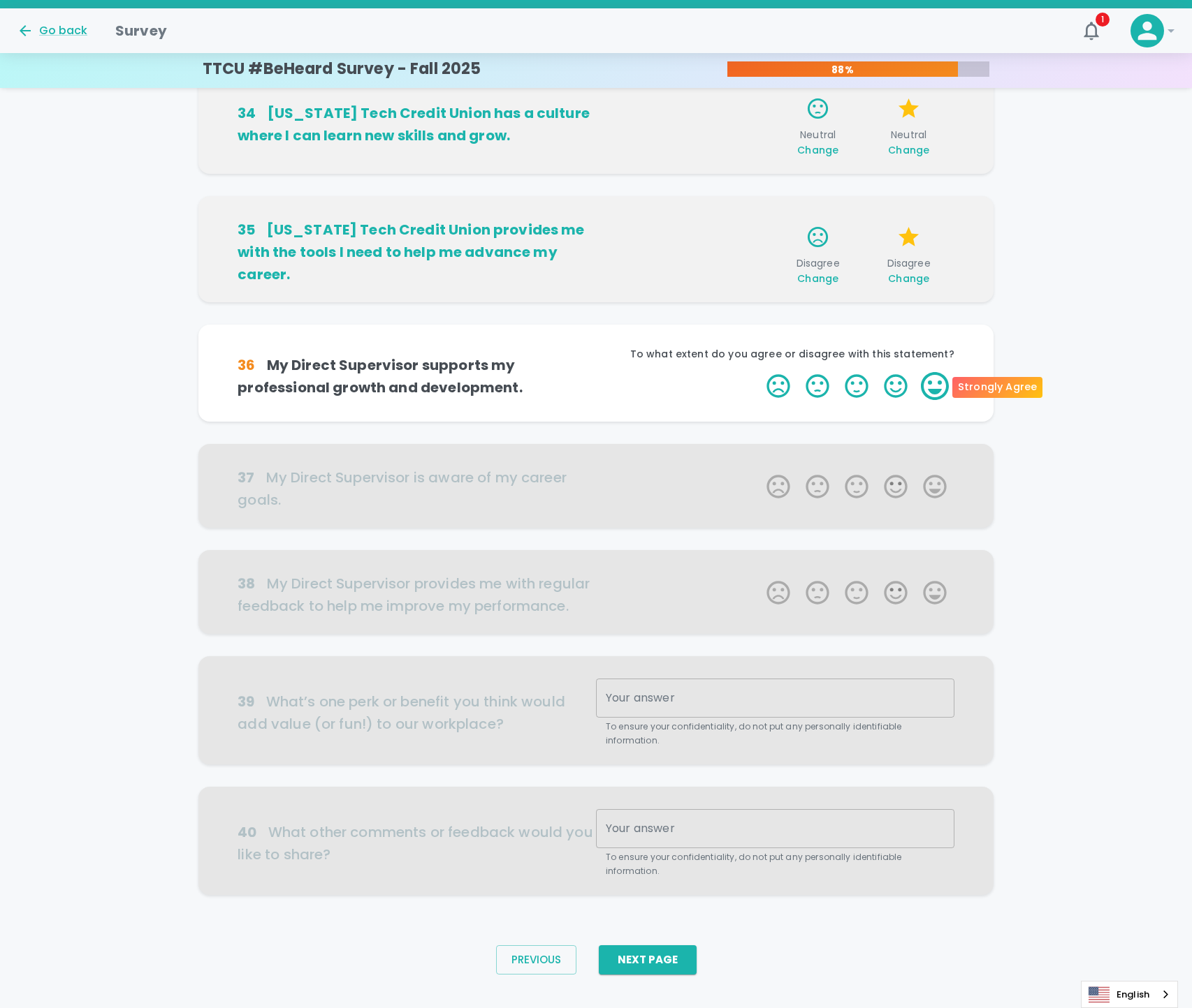
click at [921, 381] on label "5 Stars" at bounding box center [934, 386] width 39 height 28
click at [759, 372] on input "5 Stars" at bounding box center [758, 371] width 1 height 1
click at [921, 381] on label "5 Stars" at bounding box center [934, 386] width 39 height 28
click at [759, 372] on input "5 Stars" at bounding box center [758, 371] width 1 height 1
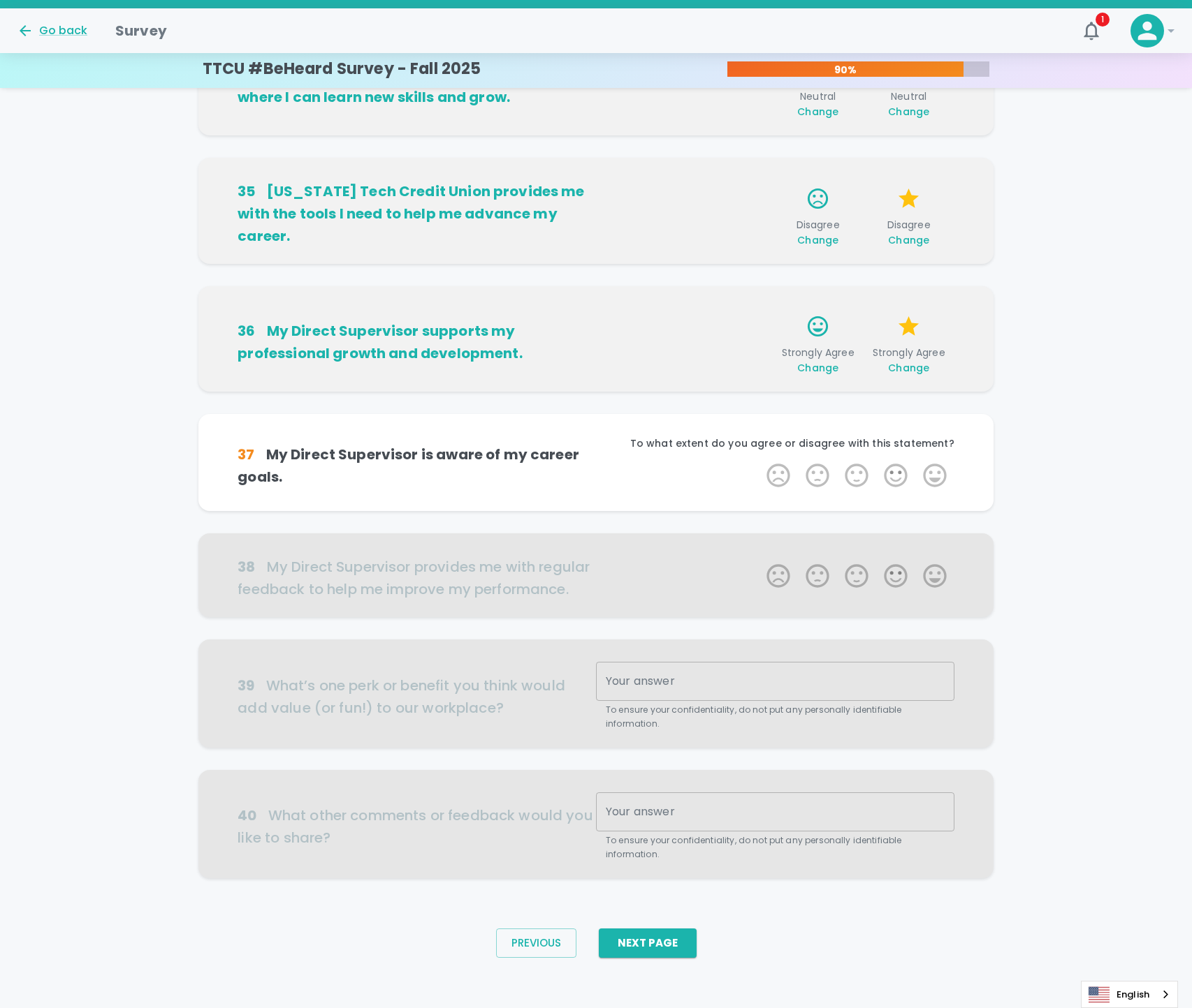
scroll to position [477, 0]
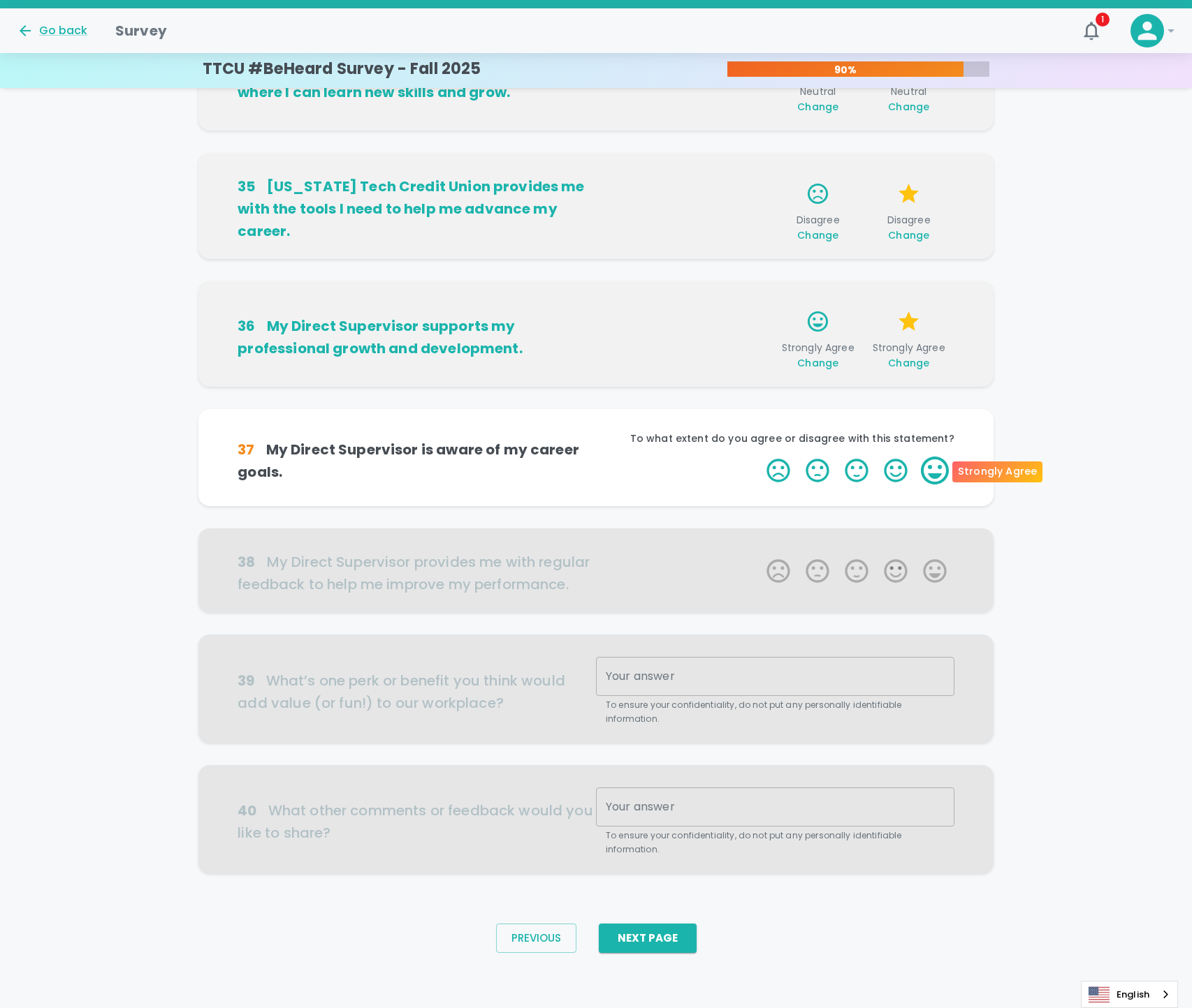
click at [945, 471] on label "5 Stars" at bounding box center [934, 471] width 39 height 28
click at [759, 457] on input "5 Stars" at bounding box center [758, 456] width 1 height 1
click at [930, 467] on label "5 Stars" at bounding box center [934, 471] width 39 height 28
click at [759, 457] on input "5 Stars" at bounding box center [758, 456] width 1 height 1
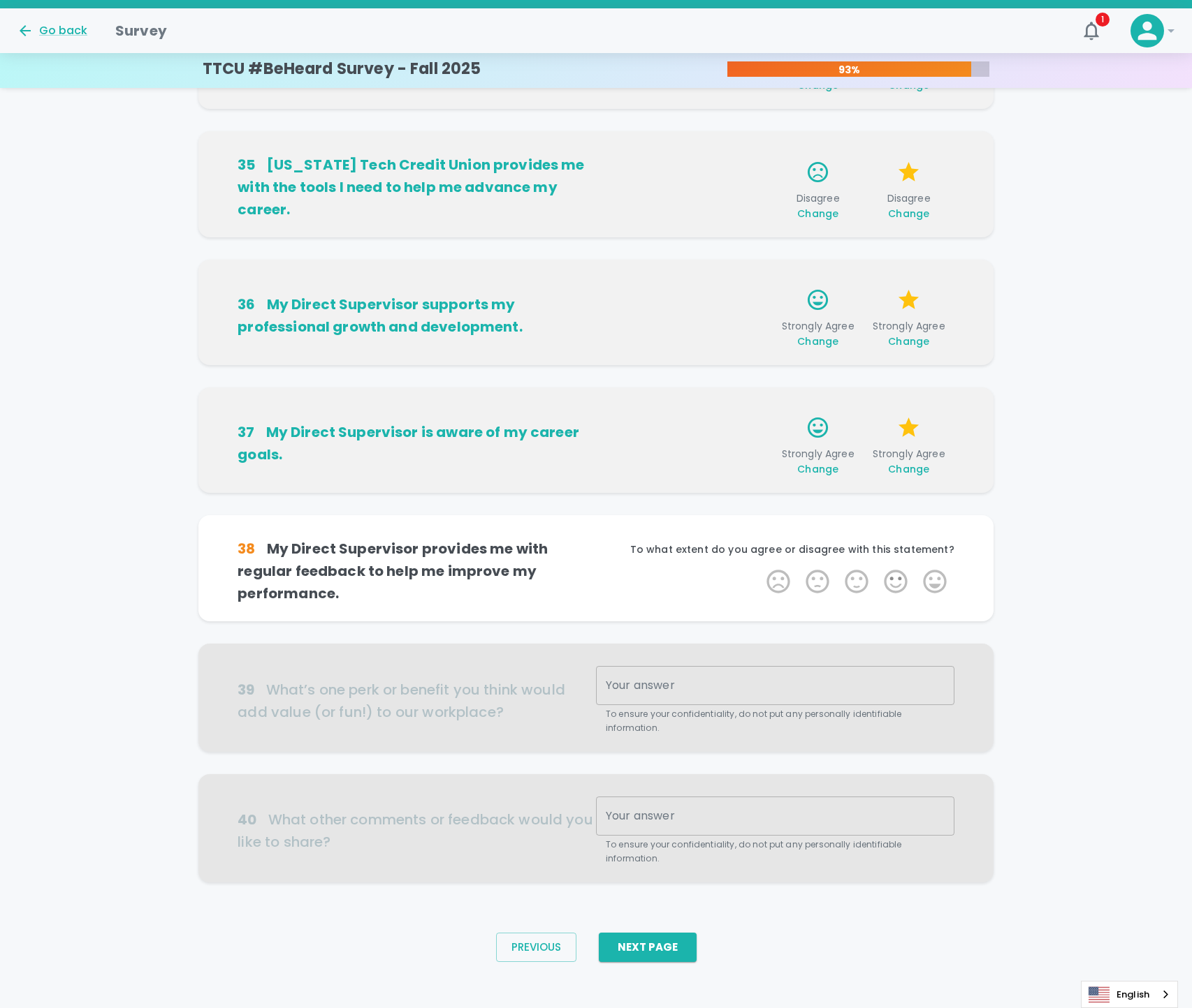
scroll to position [508, 0]
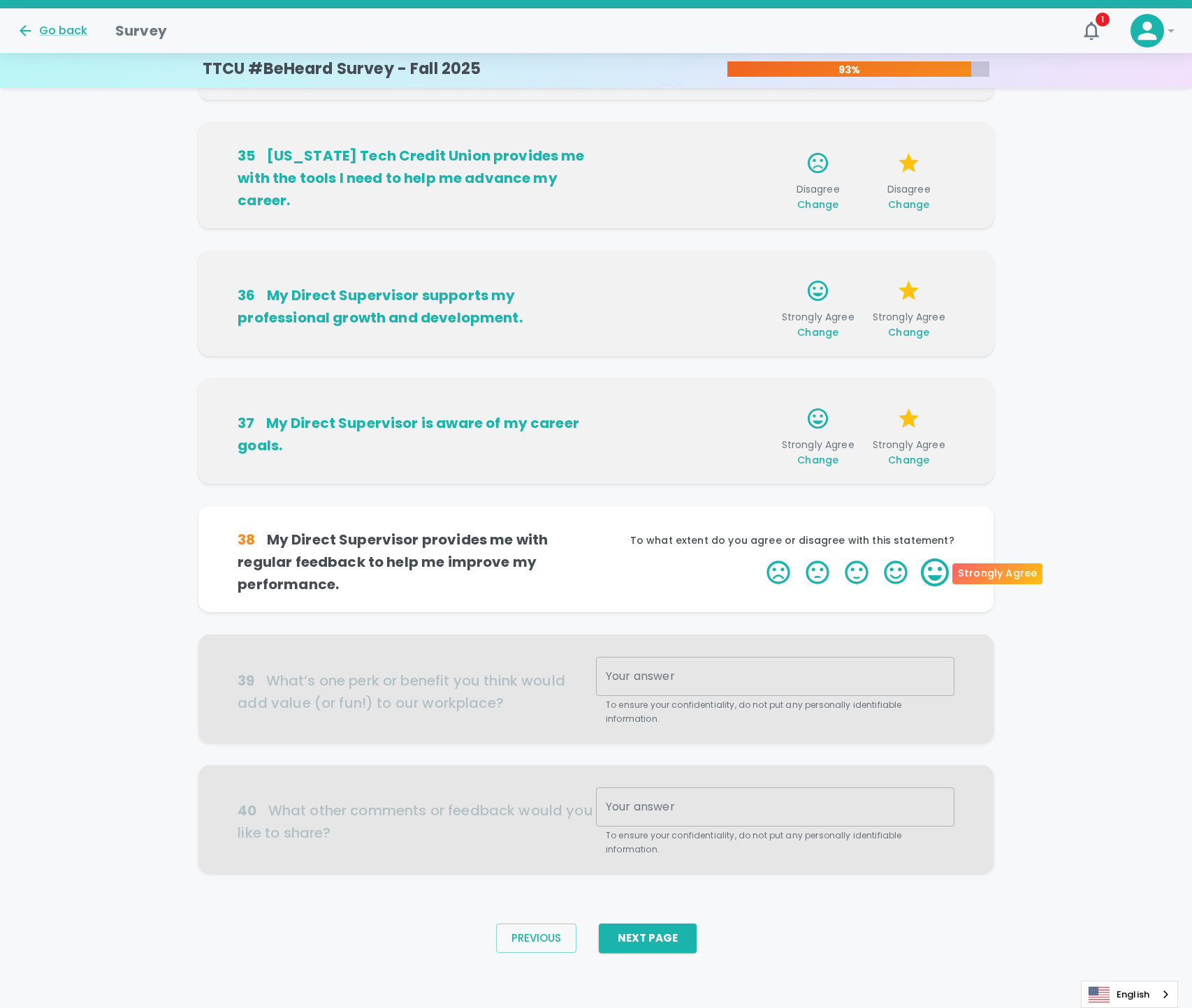
click at [933, 566] on label "5 Stars" at bounding box center [934, 572] width 39 height 28
click at [759, 558] on input "5 Stars" at bounding box center [758, 558] width 1 height 1
click at [933, 566] on label "5 Stars" at bounding box center [934, 572] width 39 height 28
click at [759, 558] on input "5 Stars" at bounding box center [758, 558] width 1 height 1
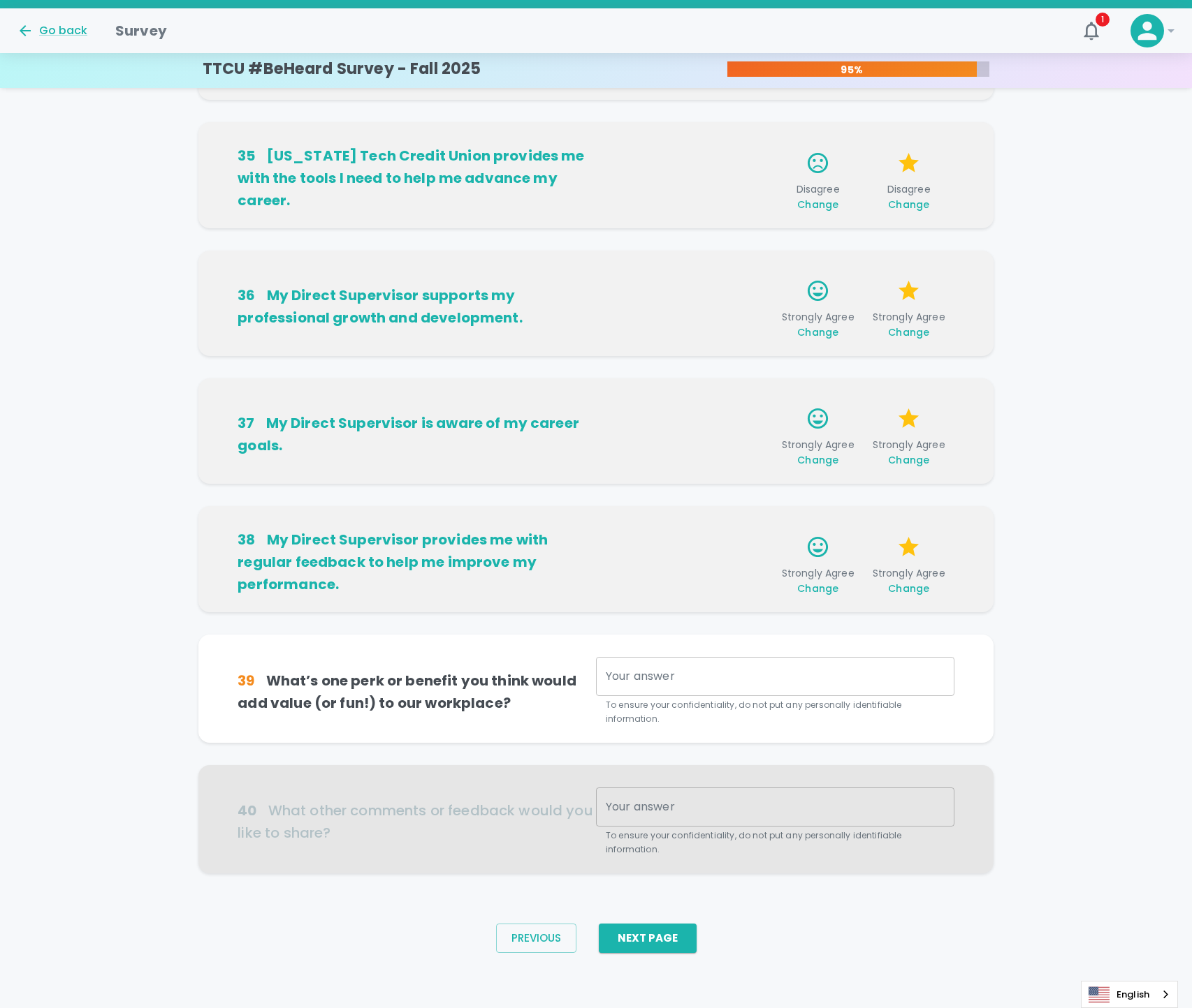
click at [790, 683] on div "x Your answer" at bounding box center [775, 676] width 358 height 39
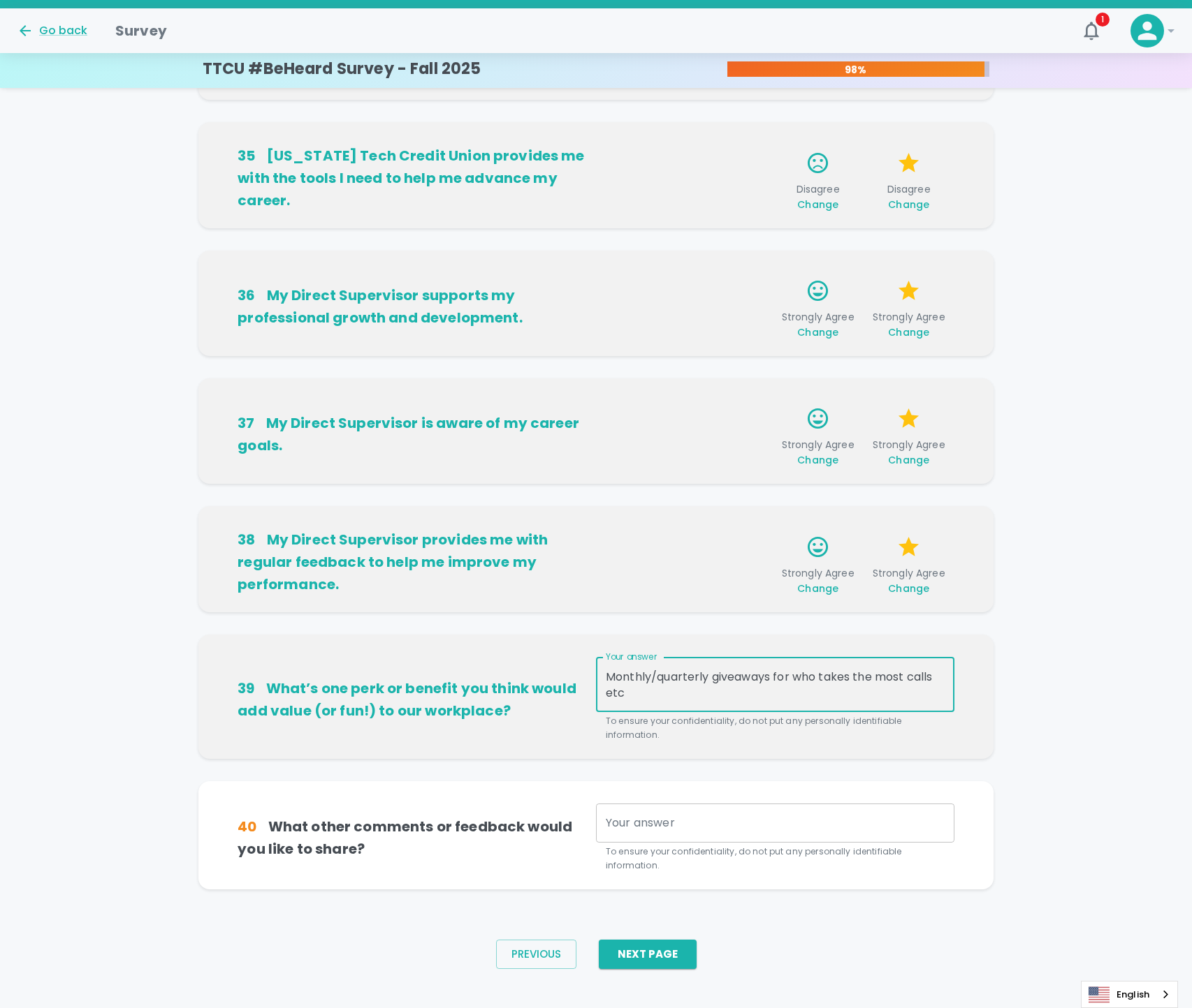
type textarea "Monthly/quarterly giveaways for who takes the most calls etc"
click at [711, 824] on textarea "Your answer" at bounding box center [775, 823] width 339 height 16
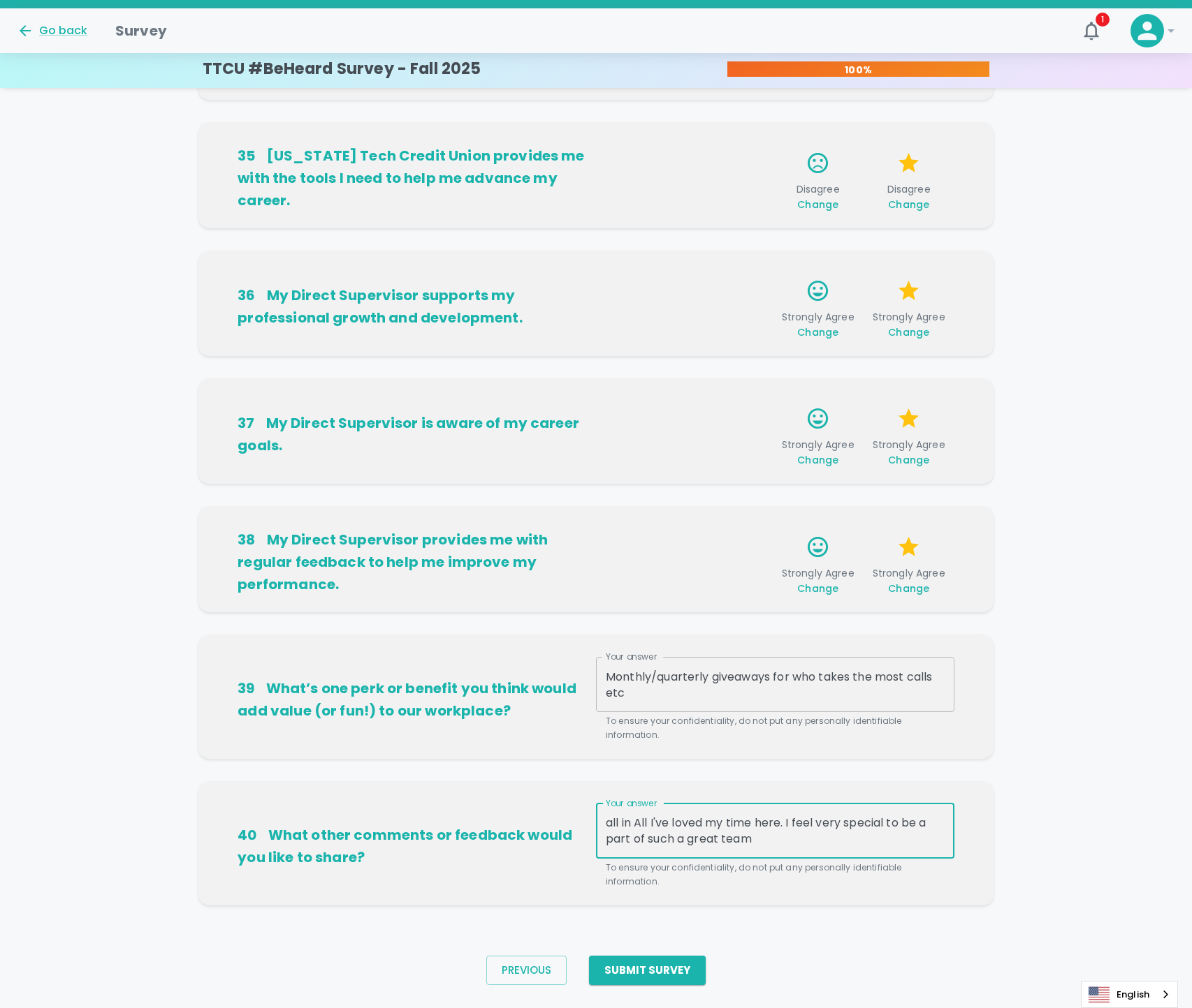
click at [611, 819] on textarea "all in All I've loved my time here. I feel very special to be a part of such a …" at bounding box center [775, 831] width 339 height 32
click at [1131, 789] on div "31 My Direct Supervisor keeps me informed about [US_STATE] Tech Credit Union ch…" at bounding box center [596, 269] width 1192 height 1318
type textarea "All in all, I've loved my time here. I feel very special to be a part of such a…"
click at [664, 961] on button "Submit Survey" at bounding box center [647, 970] width 116 height 29
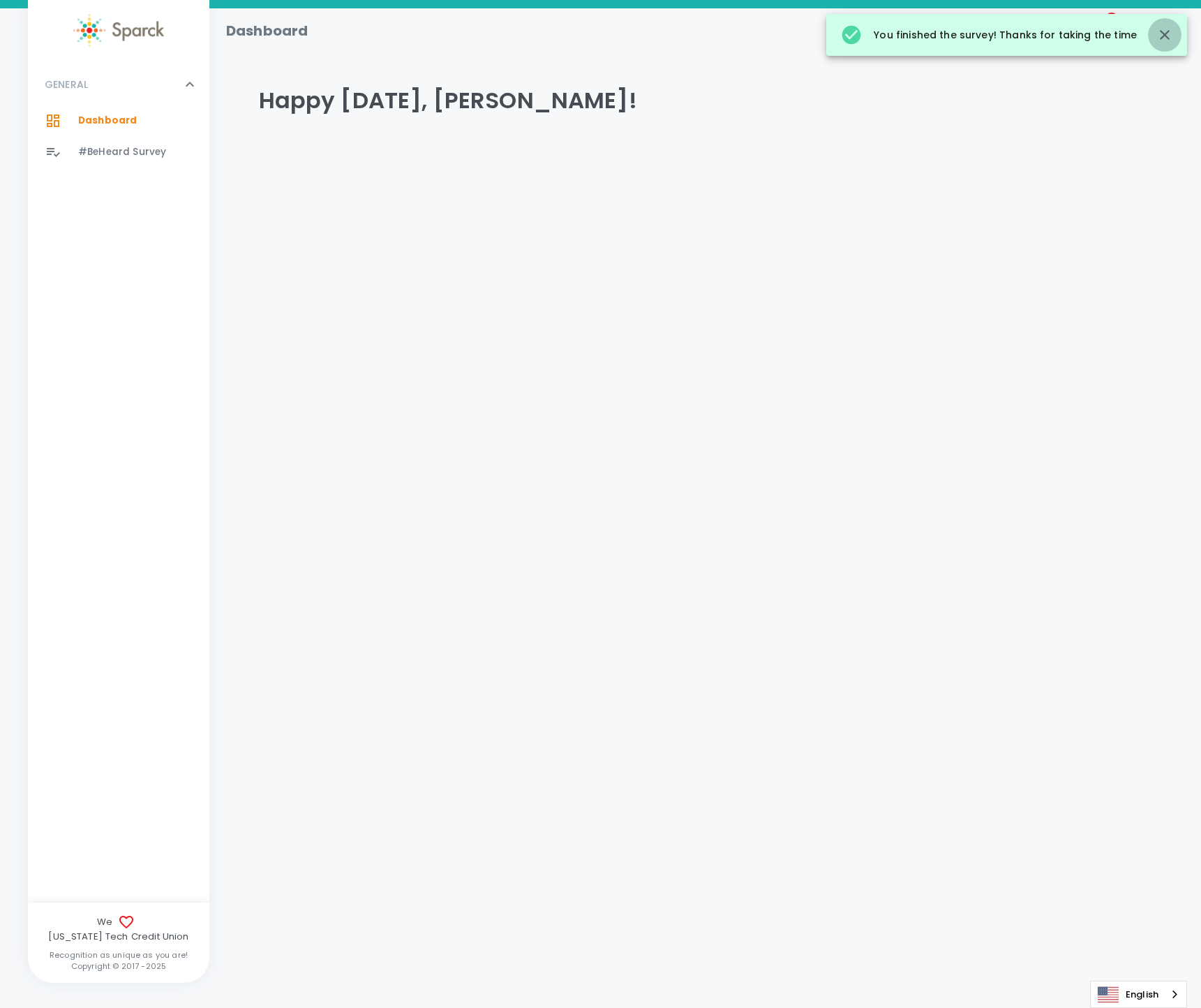
click at [1164, 44] on button "button" at bounding box center [1165, 35] width 34 height 34
